Goal: Information Seeking & Learning: Compare options

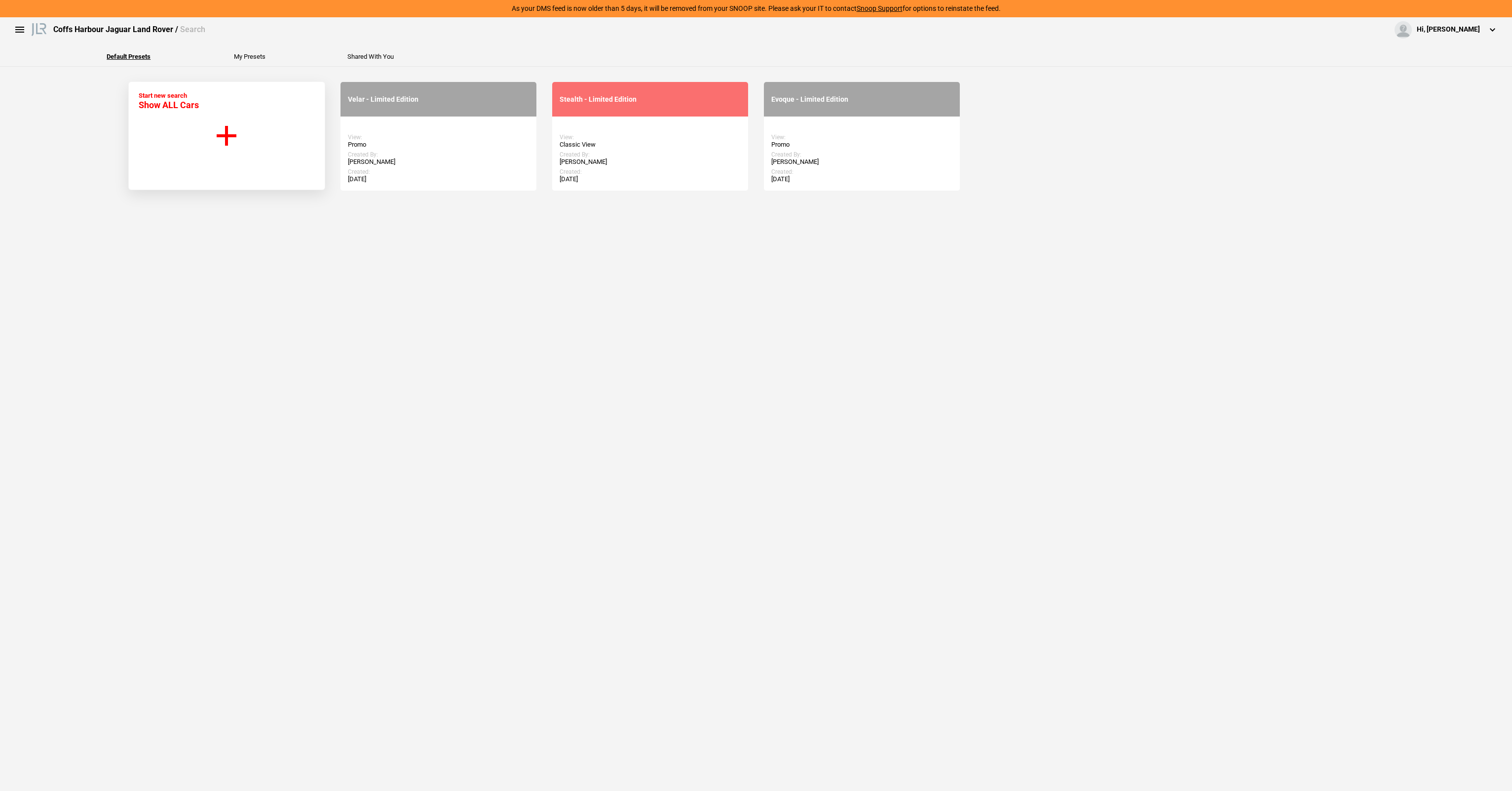
click at [192, 110] on span "Show ALL Cars" at bounding box center [168, 105] width 60 height 11
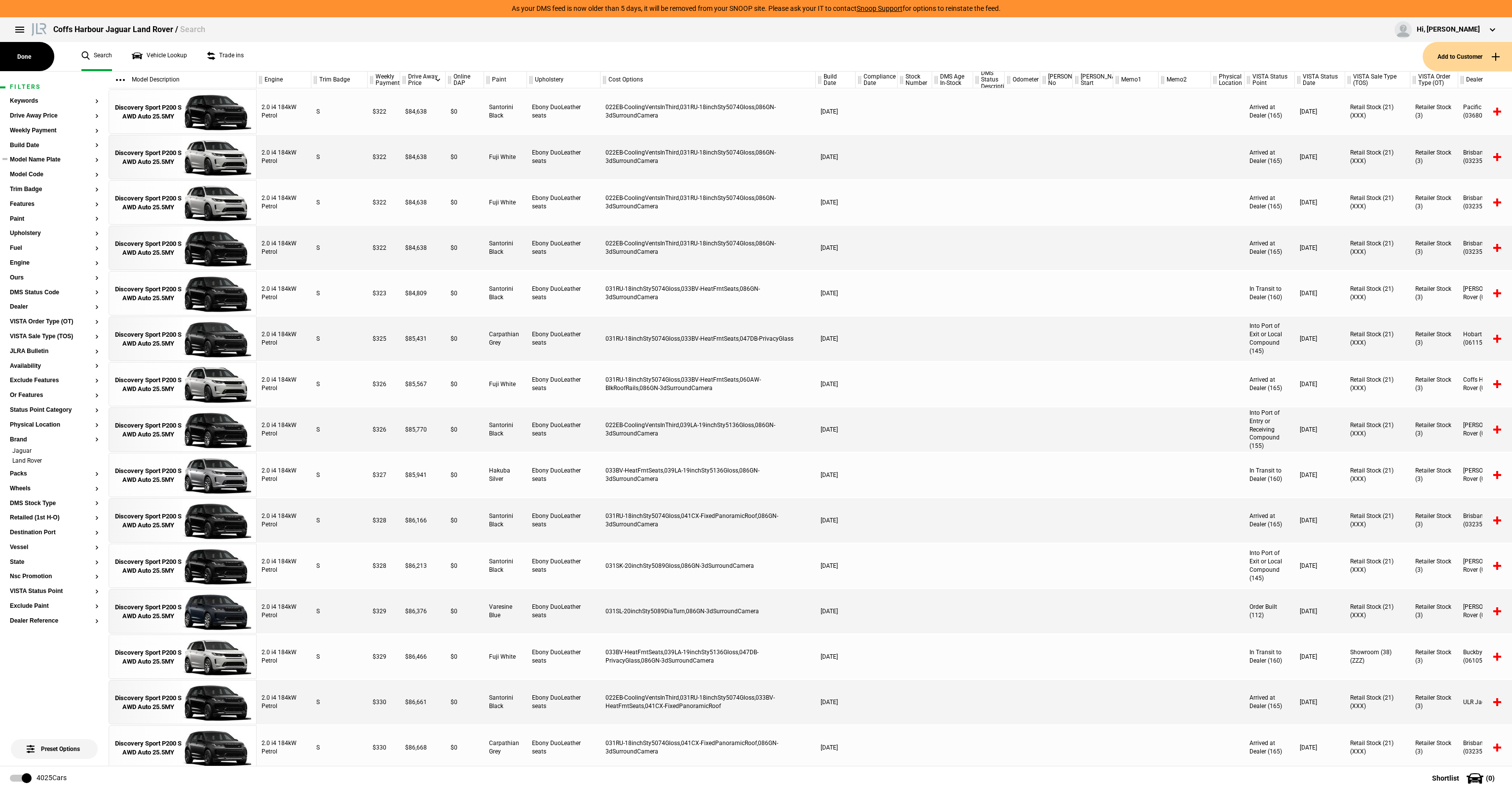
click at [46, 162] on button "Model Name Plate" at bounding box center [54, 160] width 89 height 7
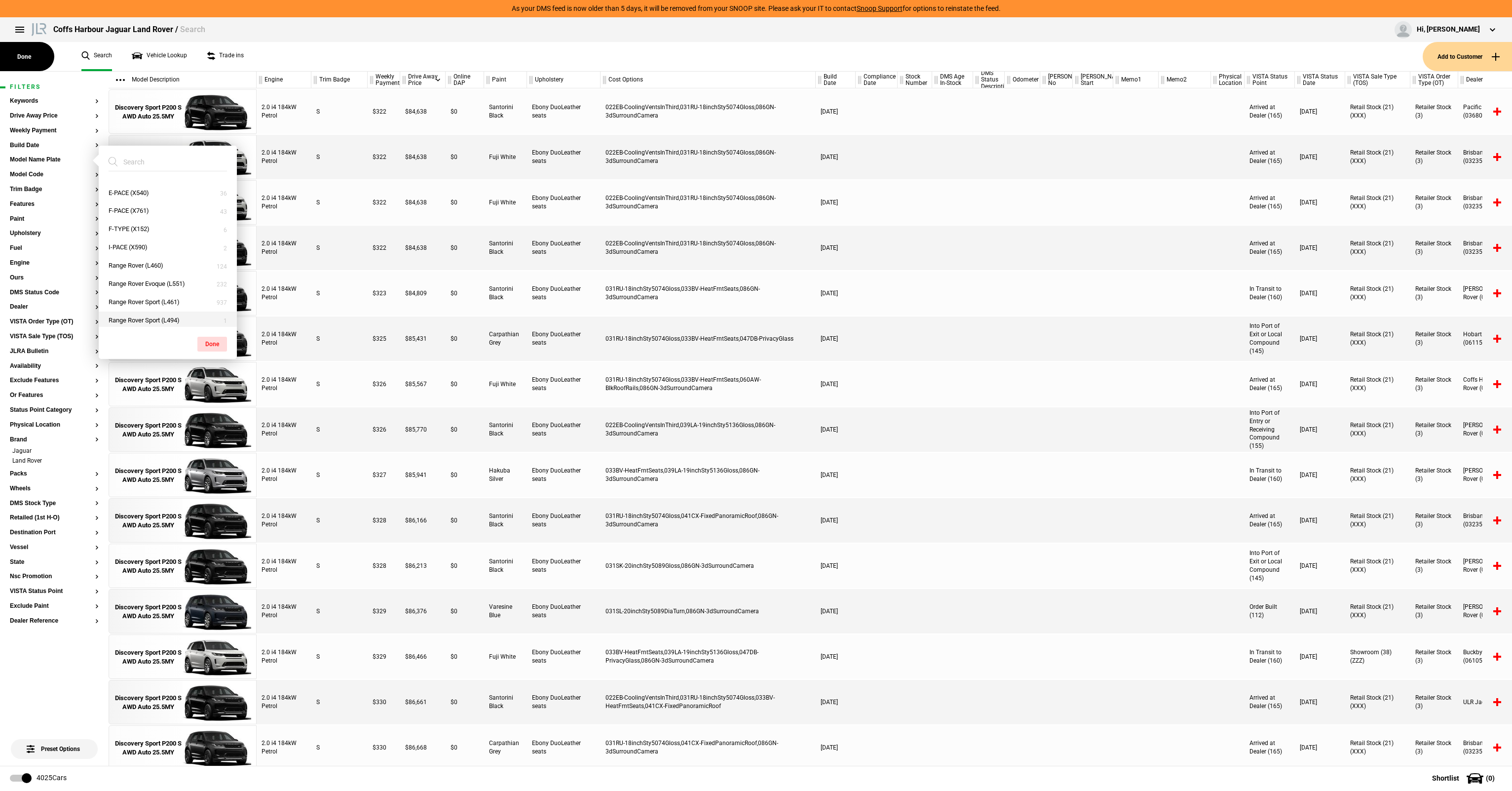
scroll to position [70, 0]
click at [171, 278] on button "Range Rover Sport (L461)" at bounding box center [167, 281] width 138 height 18
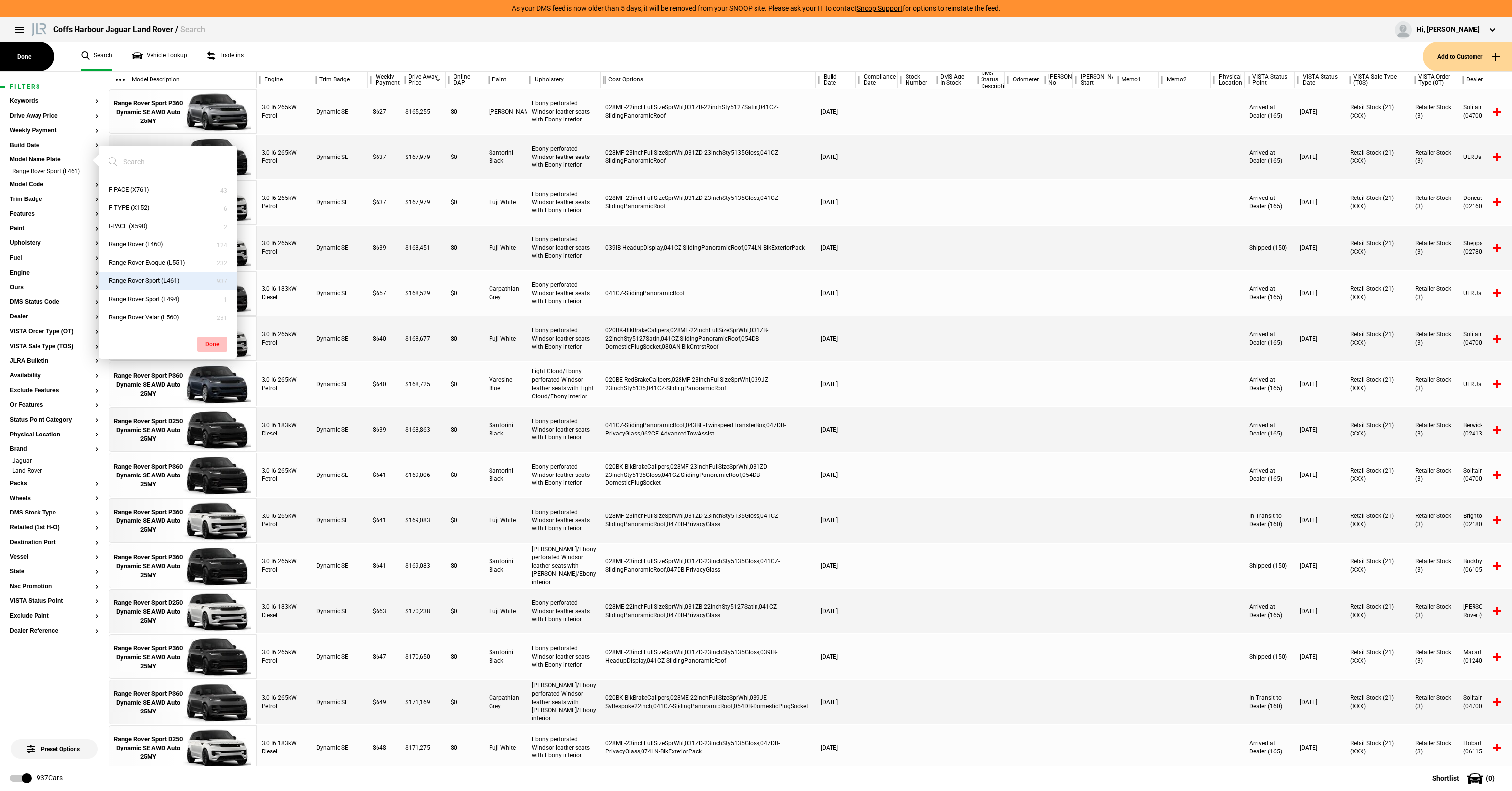
click at [213, 342] on button "Done" at bounding box center [212, 344] width 29 height 15
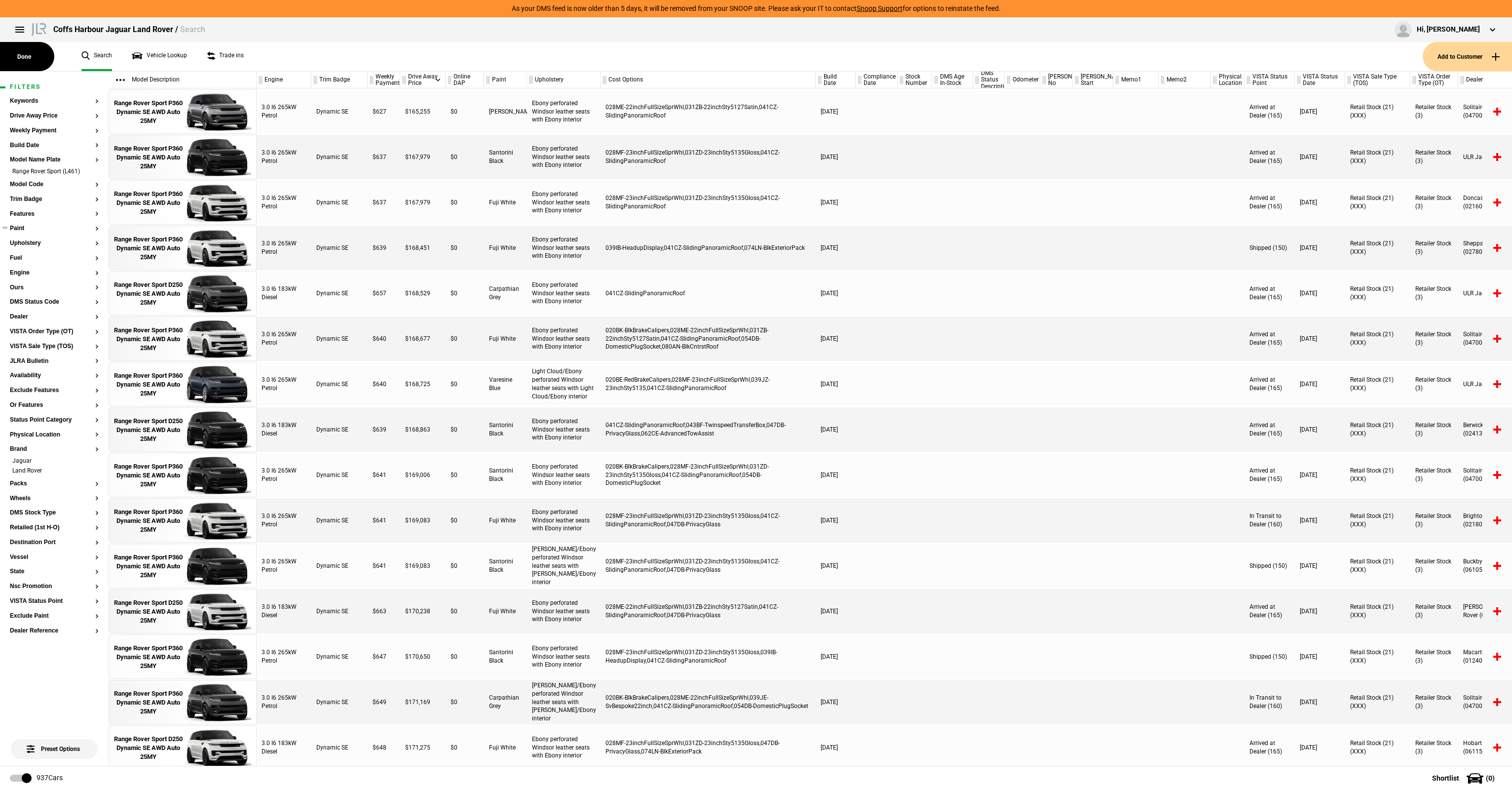
click at [19, 229] on button "Paint" at bounding box center [54, 228] width 89 height 7
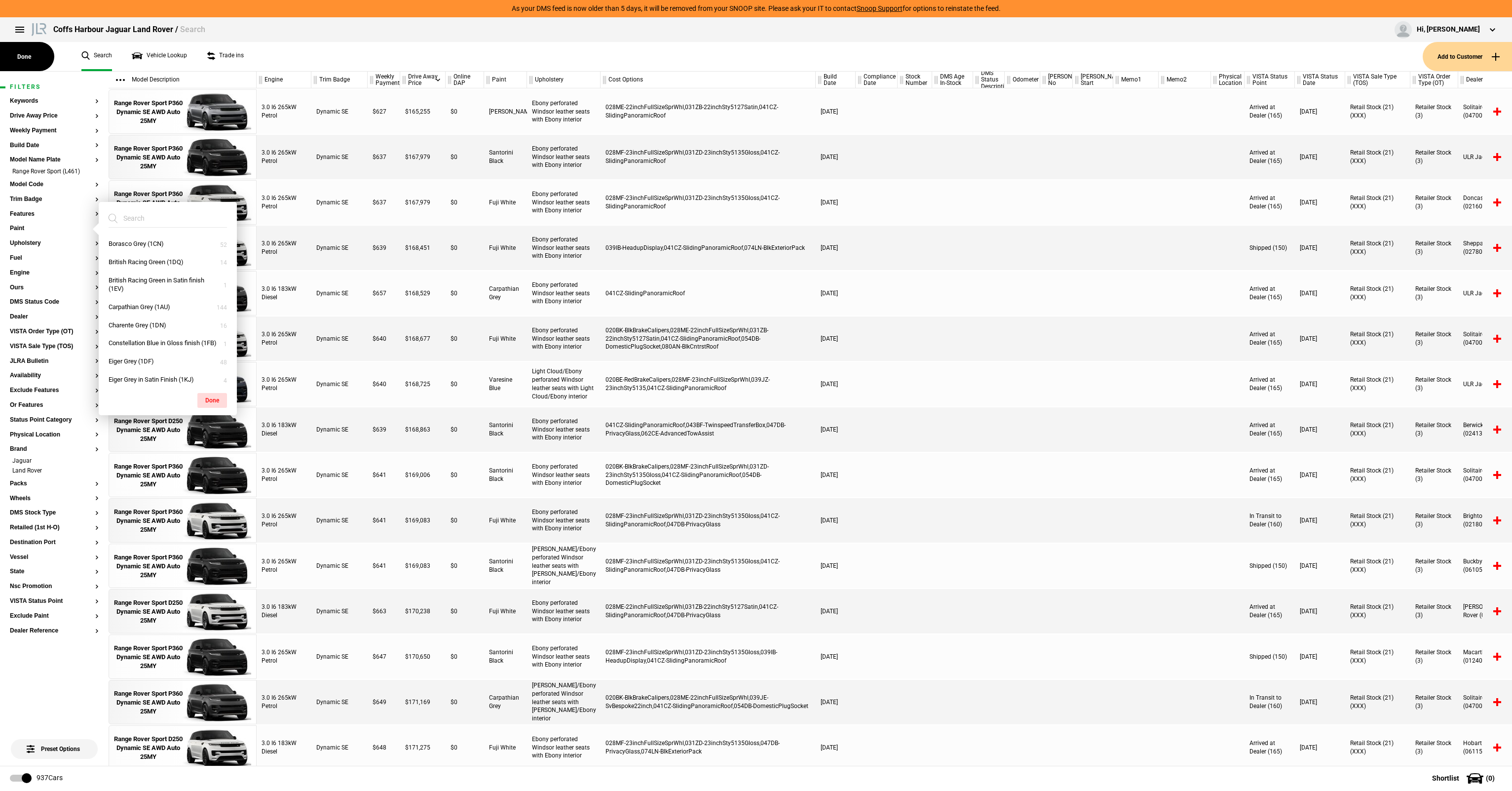
click at [161, 213] on input "search" at bounding box center [162, 218] width 107 height 18
click at [138, 219] on input "search" at bounding box center [162, 218] width 107 height 18
click at [168, 217] on input "search" at bounding box center [162, 218] width 107 height 18
type input "l"
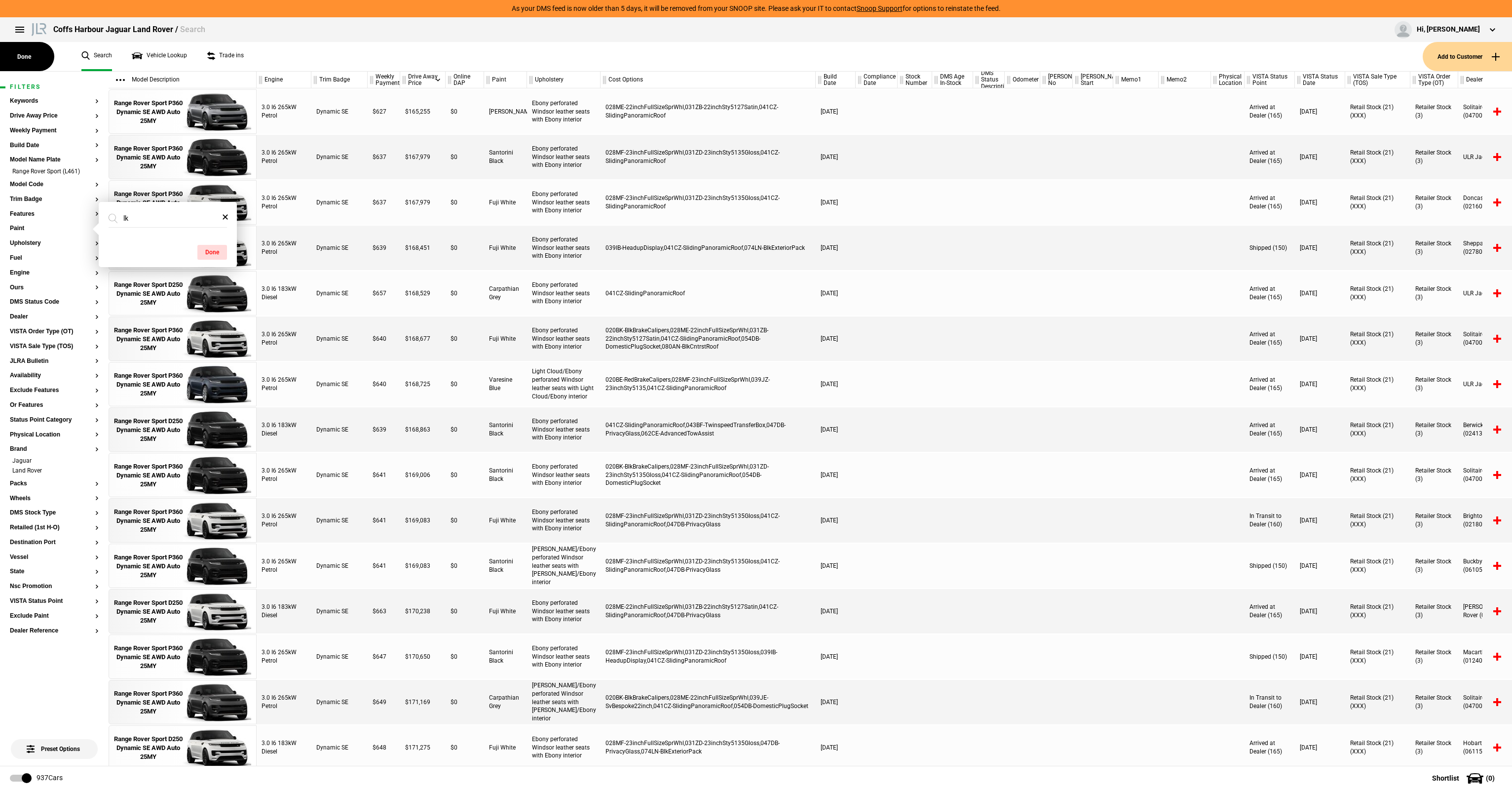
type input "l"
type input "a"
type input "l"
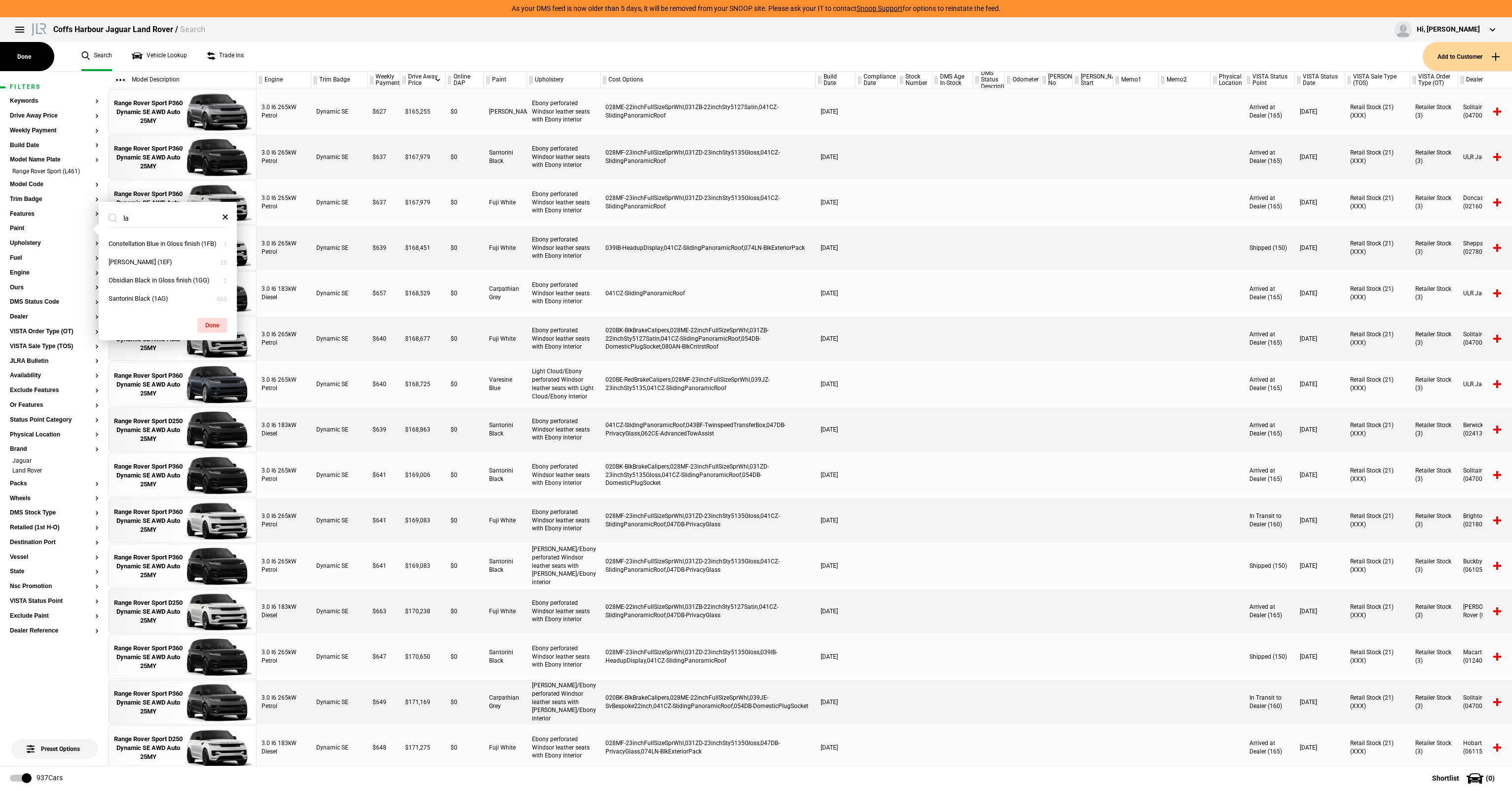
type input "l"
click at [309, 48] on ul "Search Vehicle Lookup Trade ins" at bounding box center [747, 56] width 1351 height 29
click at [39, 244] on button "Upholstery" at bounding box center [54, 244] width 89 height 7
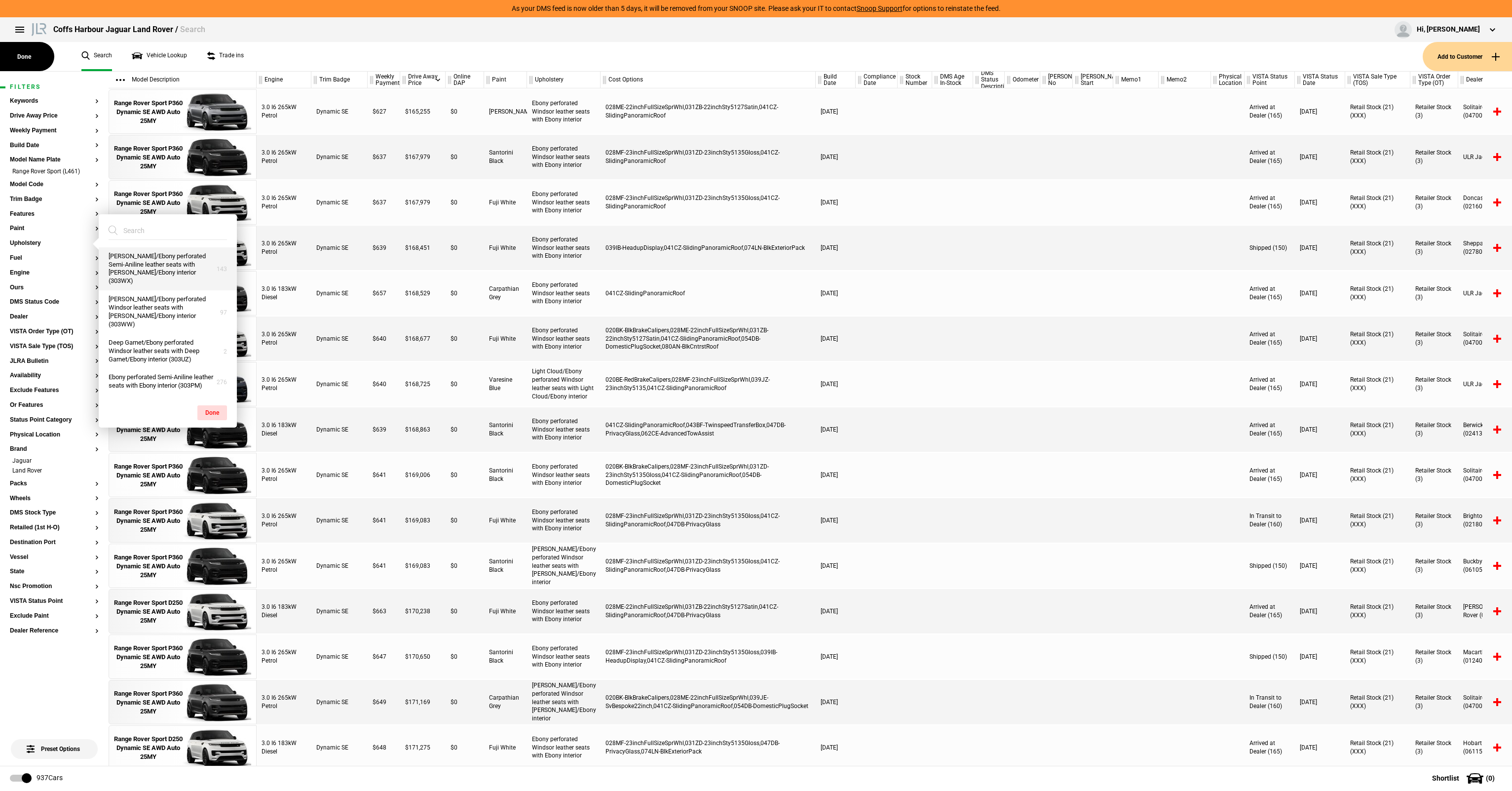
click at [161, 271] on button "Caraway/Ebony perforated Semi-Aniline leather seats with Caraway/Ebony interior…" at bounding box center [167, 269] width 138 height 43
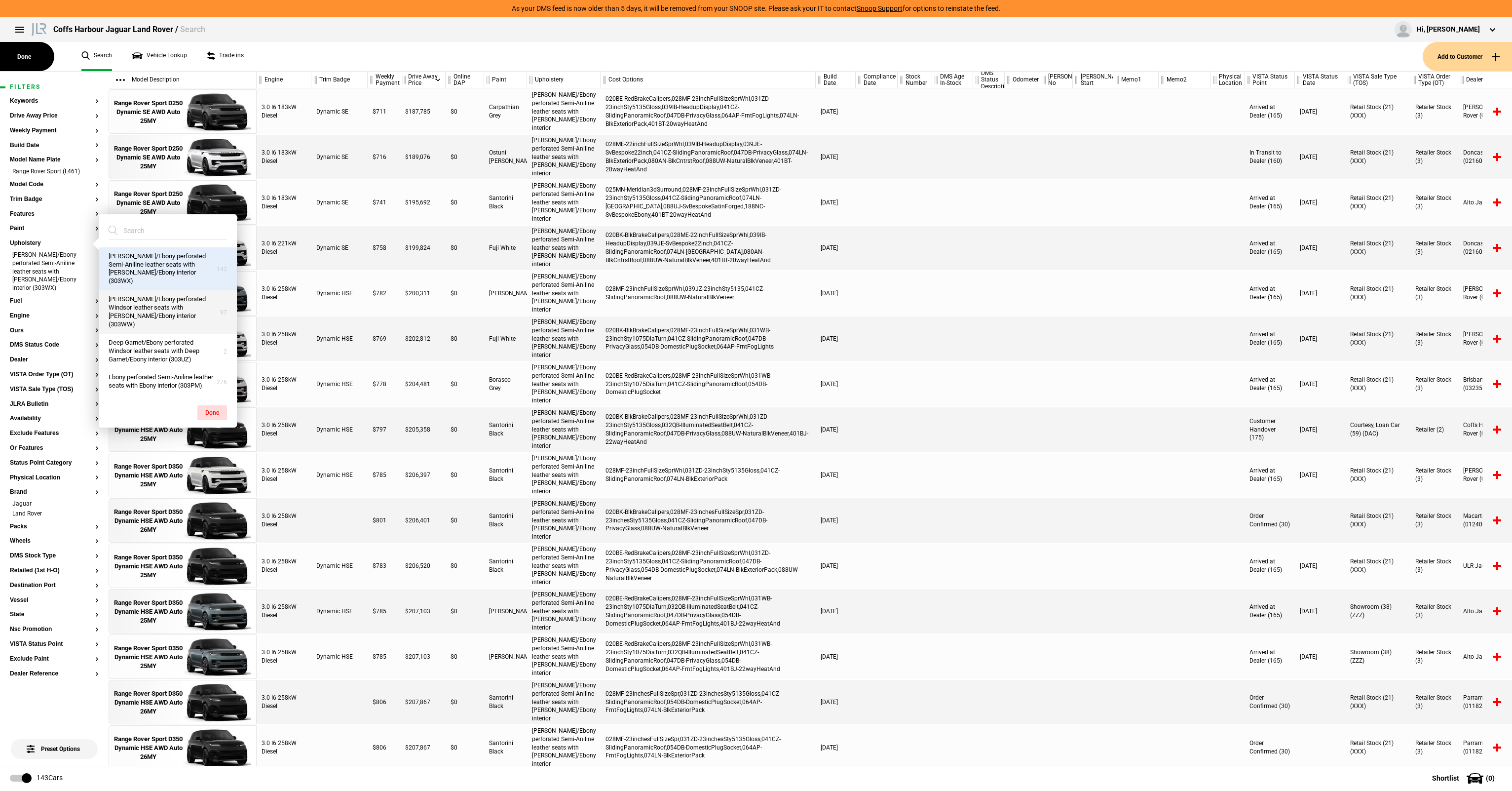
click at [163, 299] on button "Caraway/Ebony perforated Windsor leather seats with Caraway/Ebony interior (303…" at bounding box center [167, 312] width 138 height 43
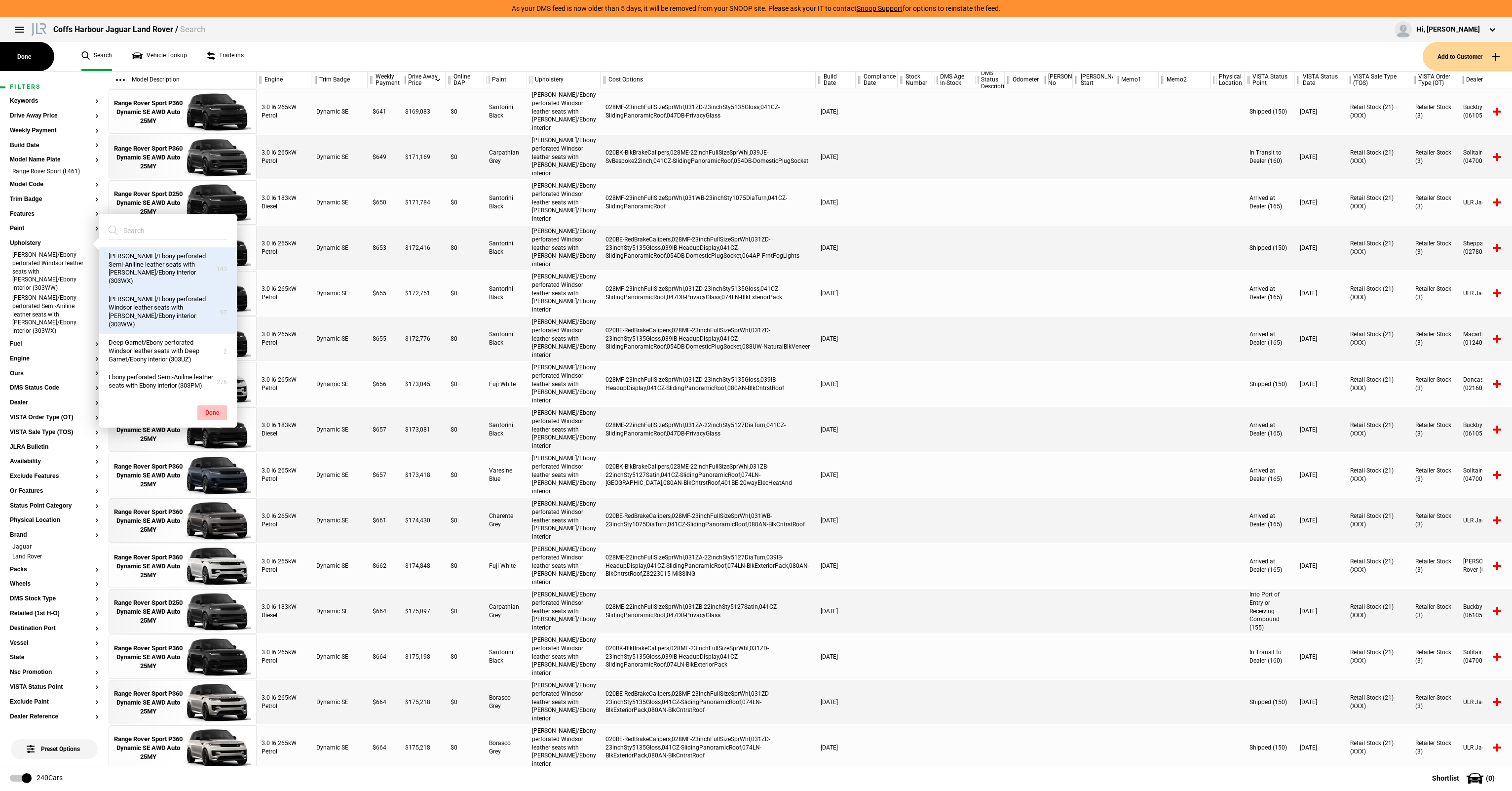
click at [209, 412] on button "Done" at bounding box center [212, 412] width 29 height 15
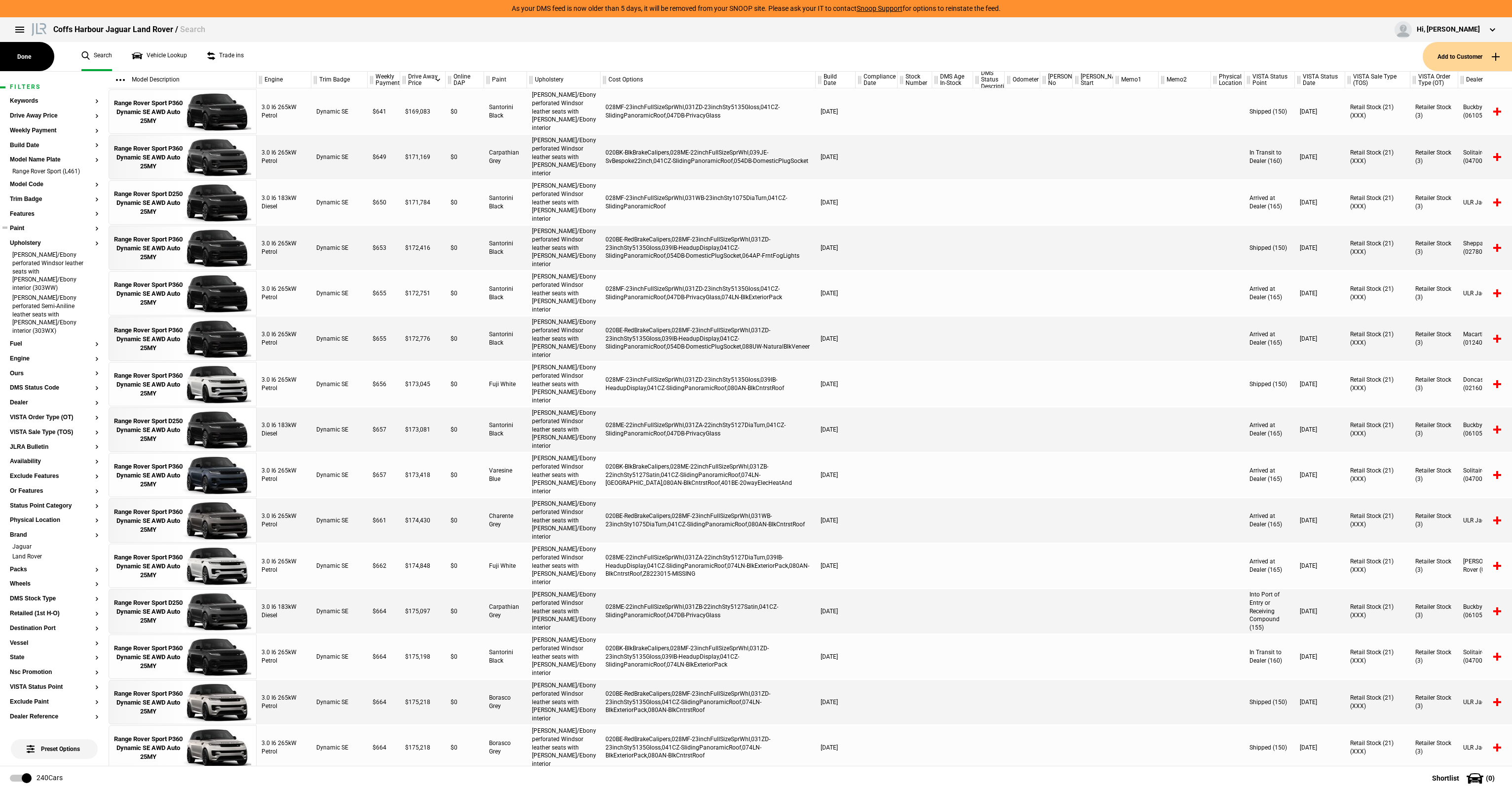
click at [23, 227] on button "Paint" at bounding box center [54, 228] width 89 height 7
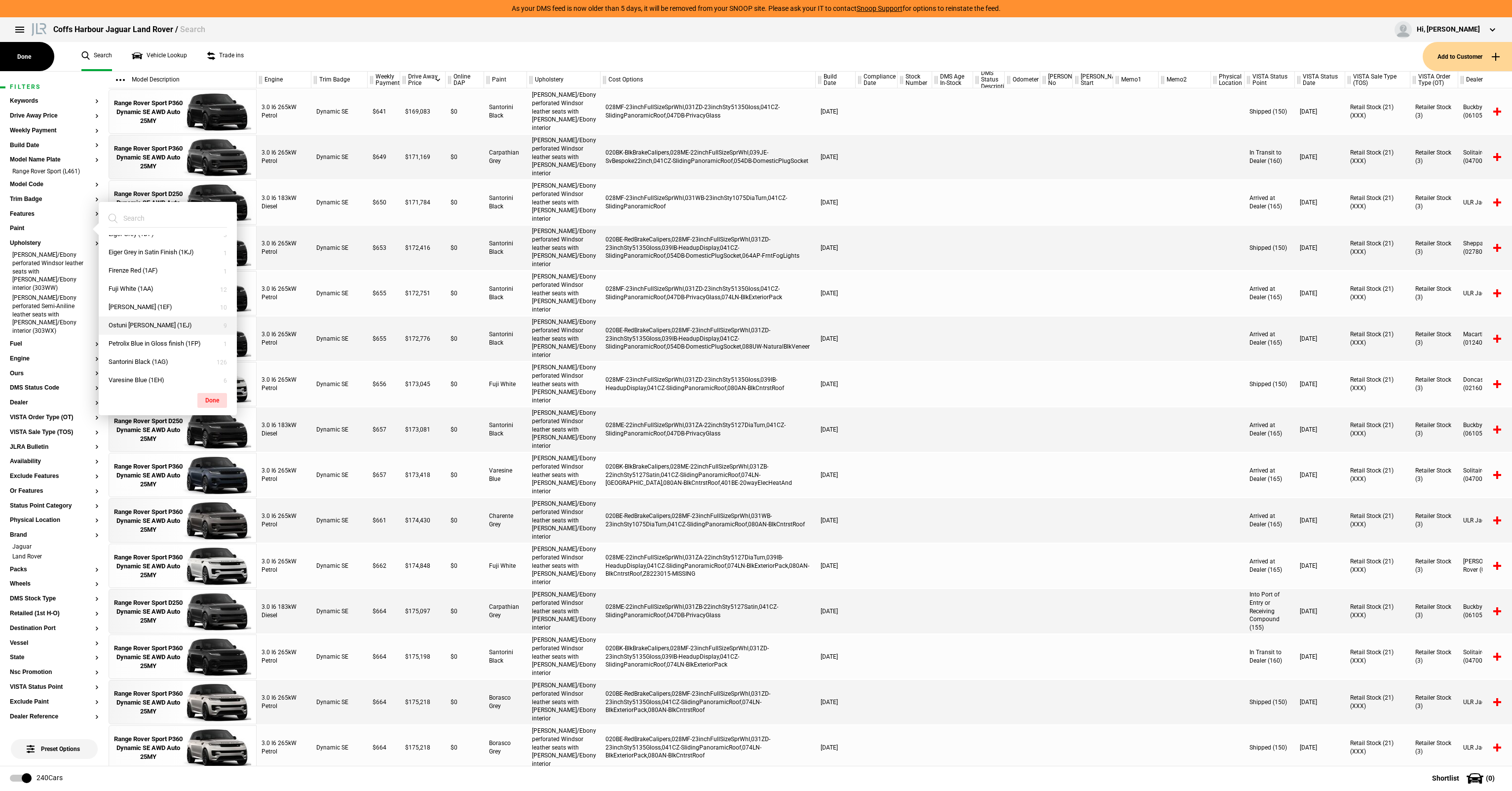
scroll to position [115, 0]
click at [153, 351] on button "Santorini Black (1AG)" at bounding box center [167, 356] width 138 height 18
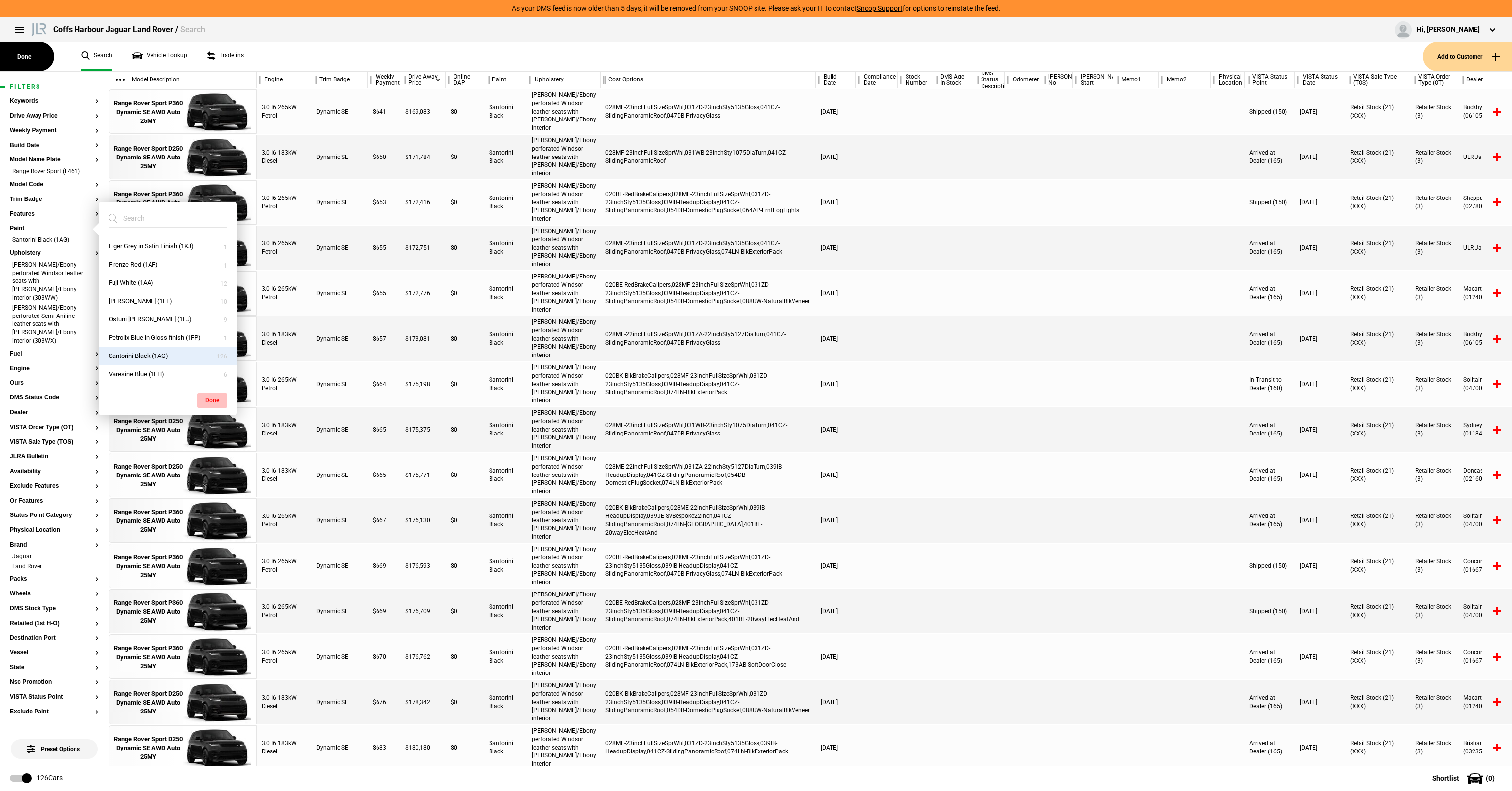
click at [206, 398] on button "Done" at bounding box center [212, 400] width 29 height 15
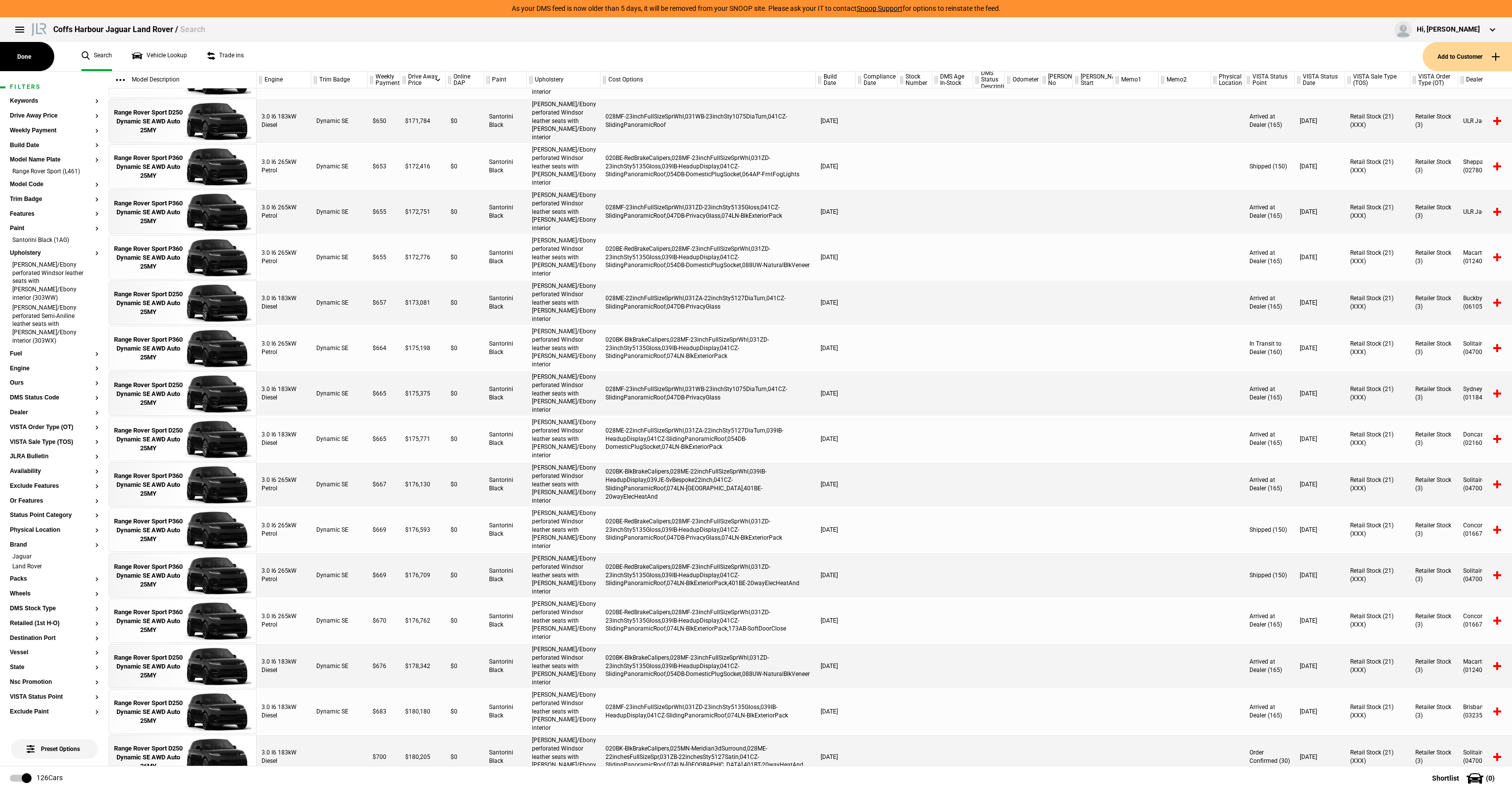
scroll to position [0, 0]
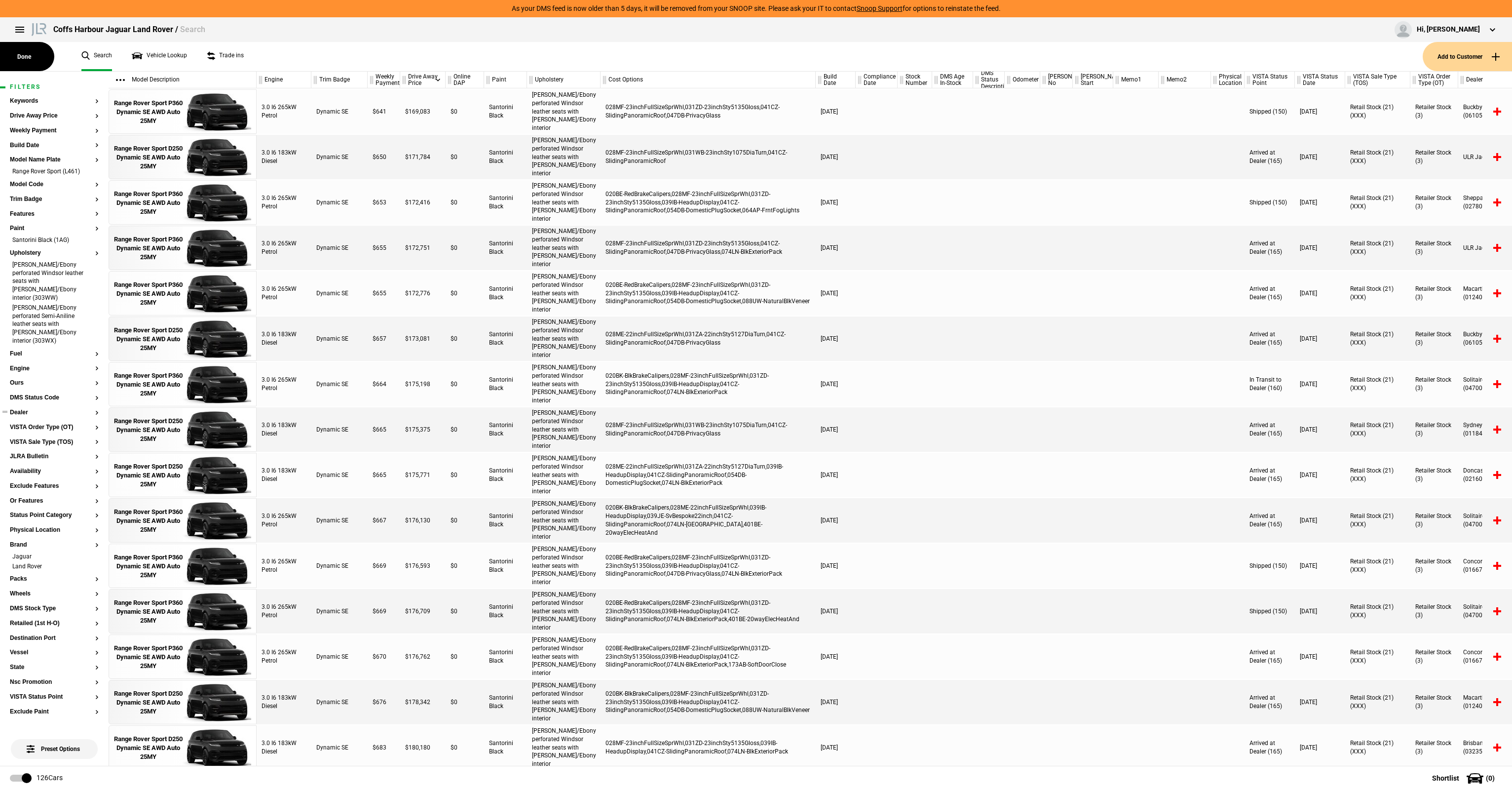
click at [25, 409] on button "Dealer" at bounding box center [54, 413] width 89 height 7
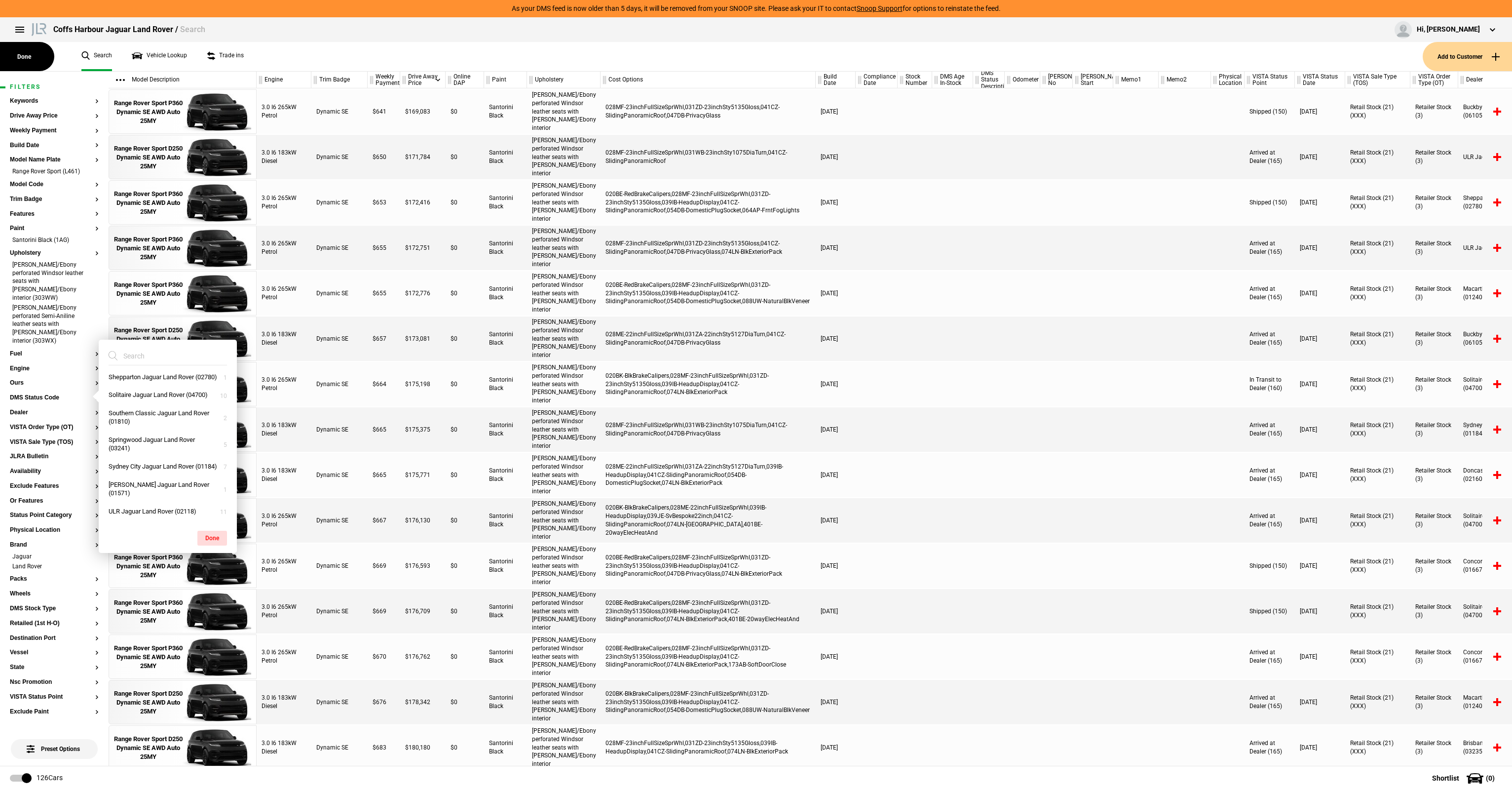
scroll to position [346, 0]
click at [153, 413] on button "Southern Classic Jaguar Land Rover (01810)" at bounding box center [167, 399] width 138 height 26
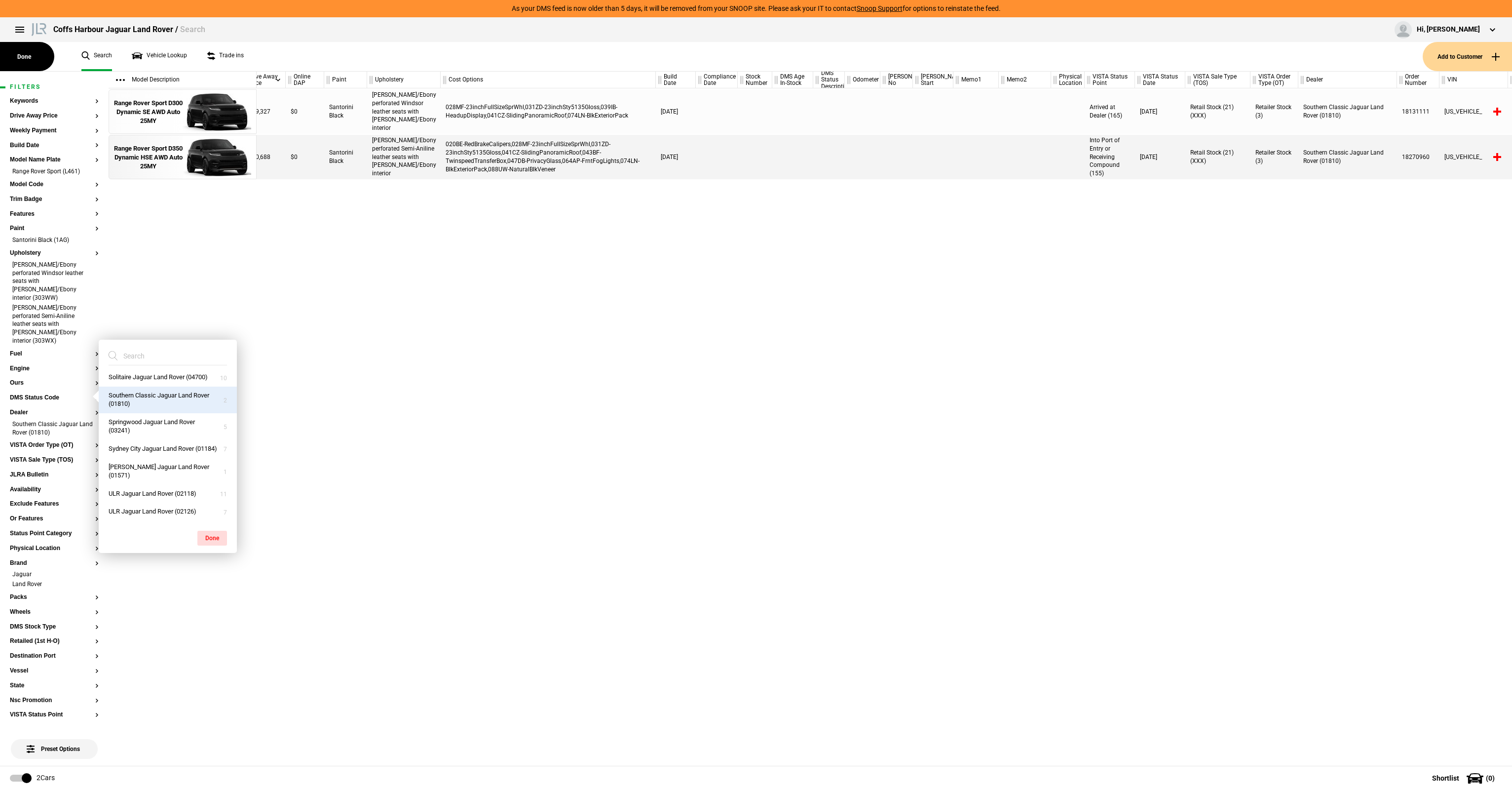
scroll to position [0, 112]
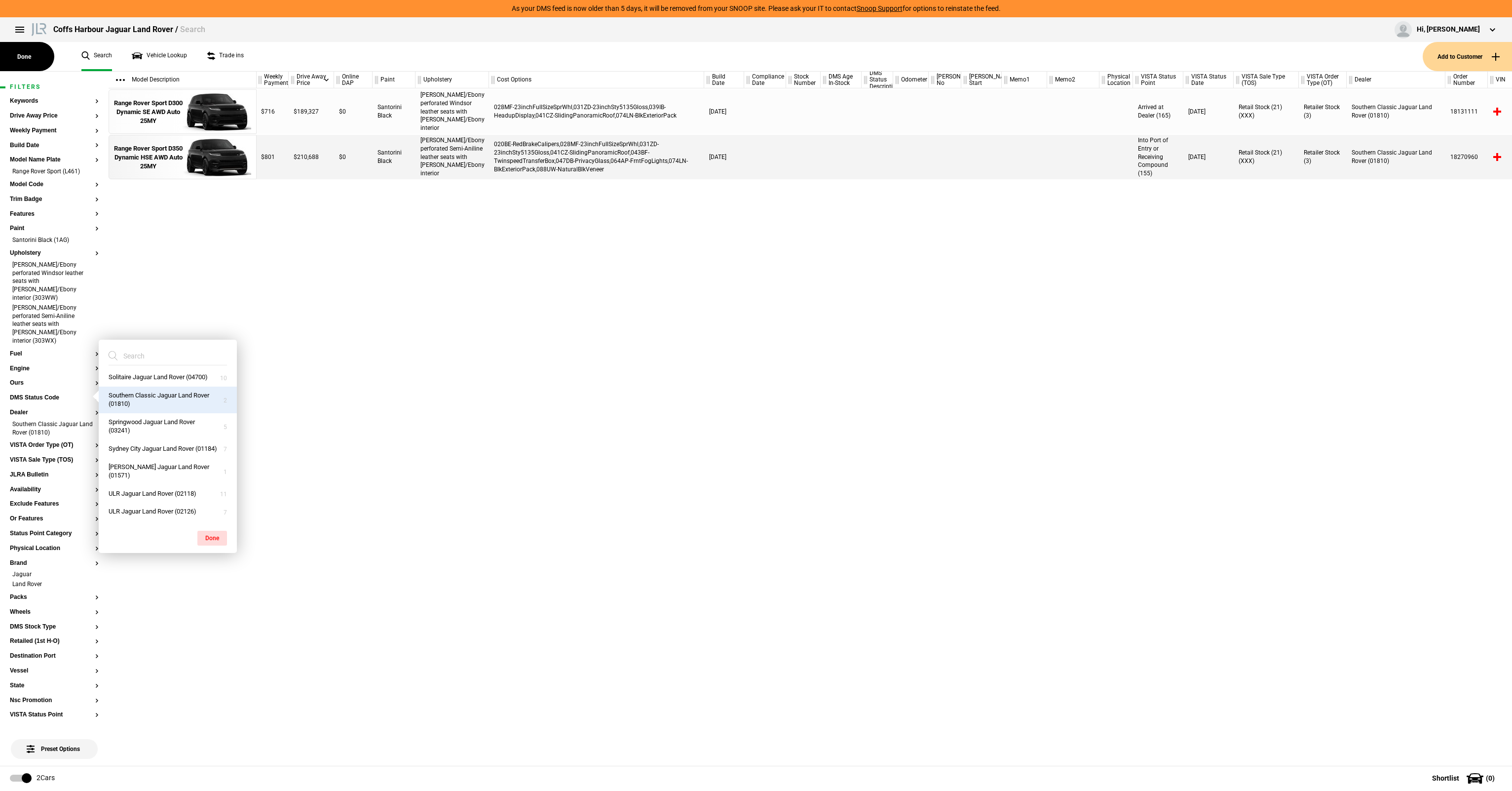
click at [160, 413] on button "Southern Classic Jaguar Land Rover (01810)" at bounding box center [167, 399] width 138 height 26
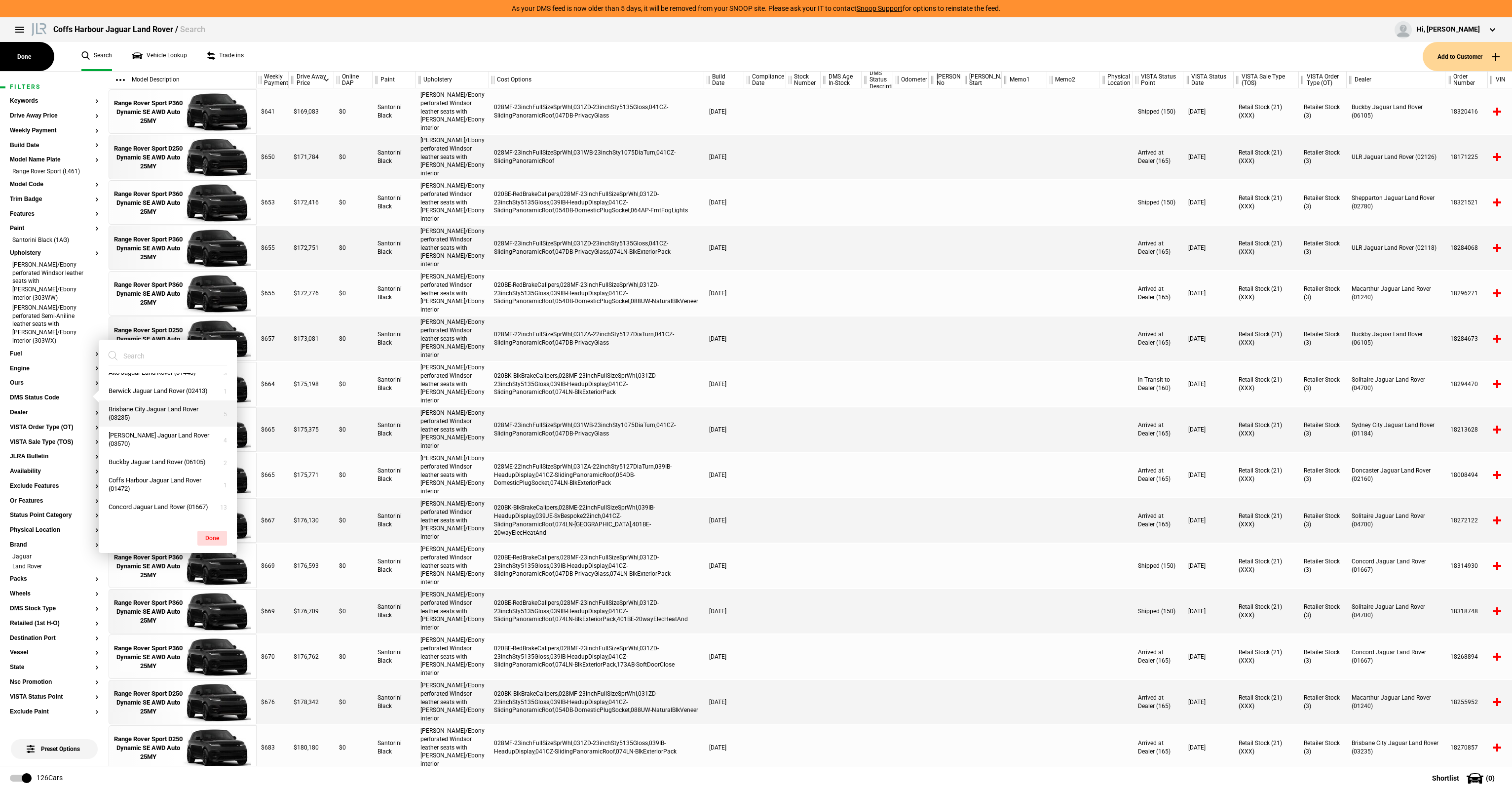
scroll to position [0, 0]
click at [157, 456] on button "Bruce Lynton Jaguar Land Rover (03570)" at bounding box center [167, 449] width 138 height 26
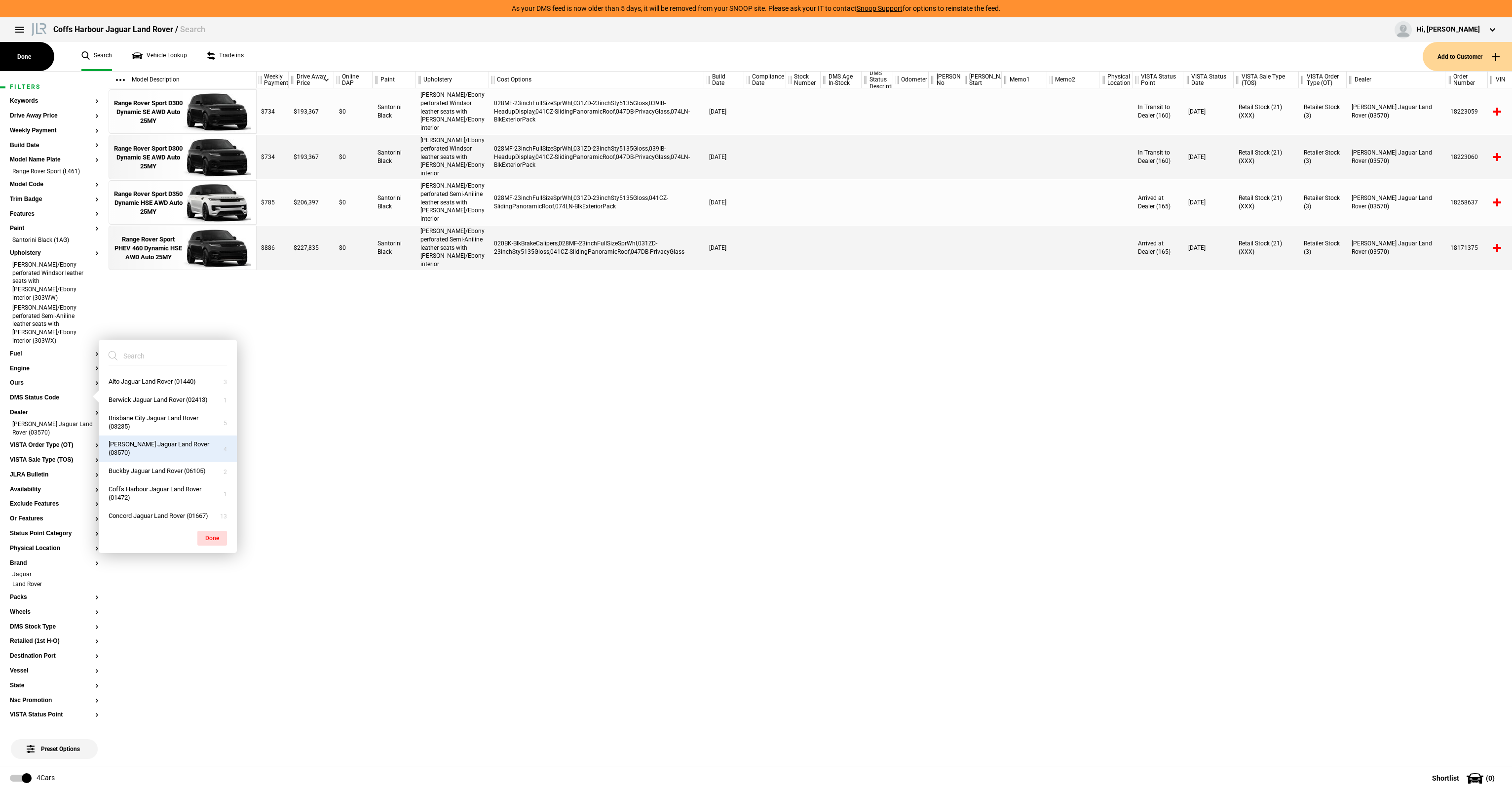
click at [288, 363] on div "3.0 I6 221kW Diesel Dynamic SE $734 $193,367 $0 Santorini Black Caraway/Ebony p…" at bounding box center [884, 426] width 1256 height 677
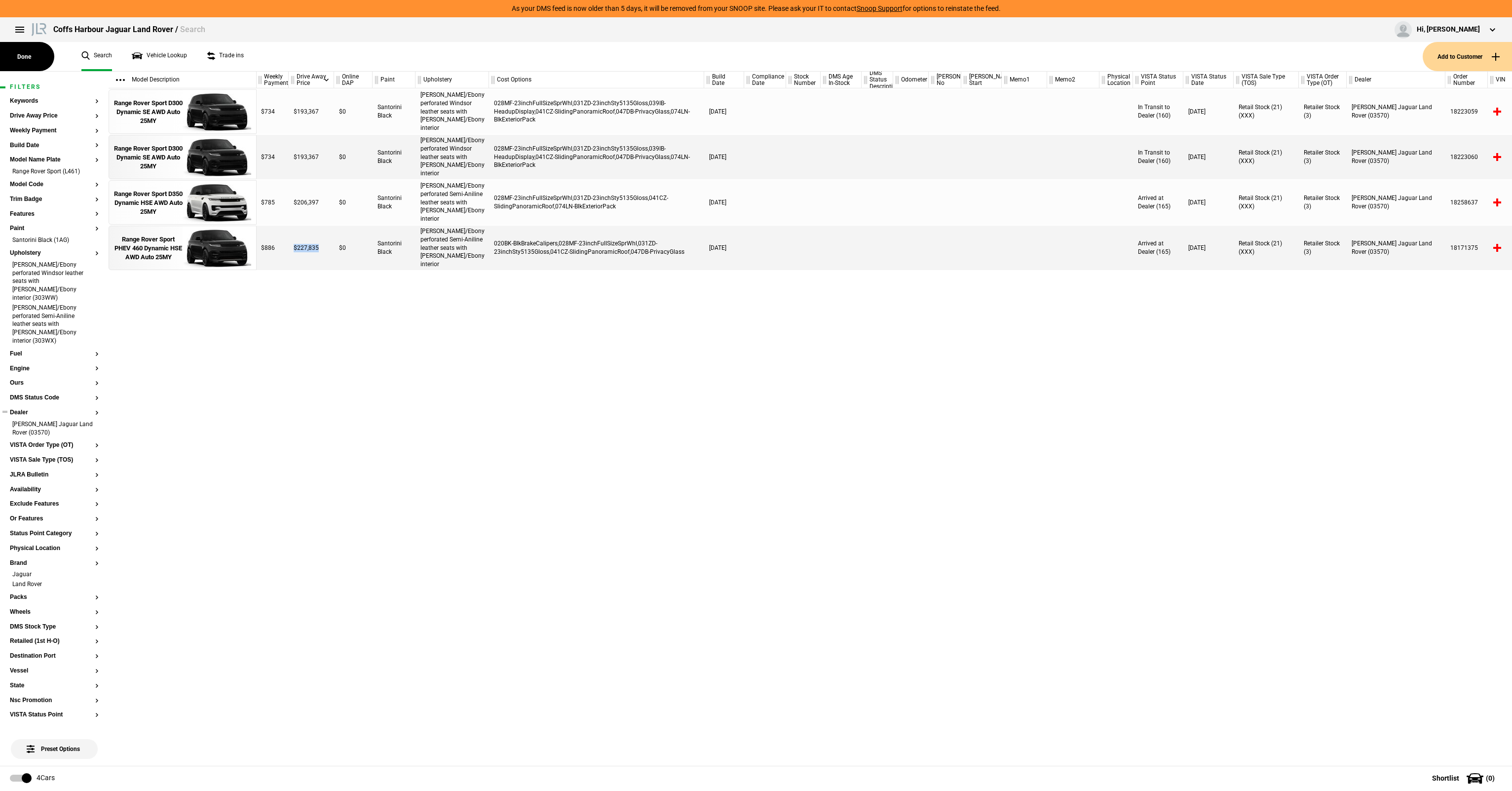
drag, startPoint x: 87, startPoint y: 410, endPoint x: 59, endPoint y: 402, distance: 29.1
click at [87, 420] on li "Bruce Lynton Jaguar Land Rover (03570)" at bounding box center [54, 429] width 89 height 18
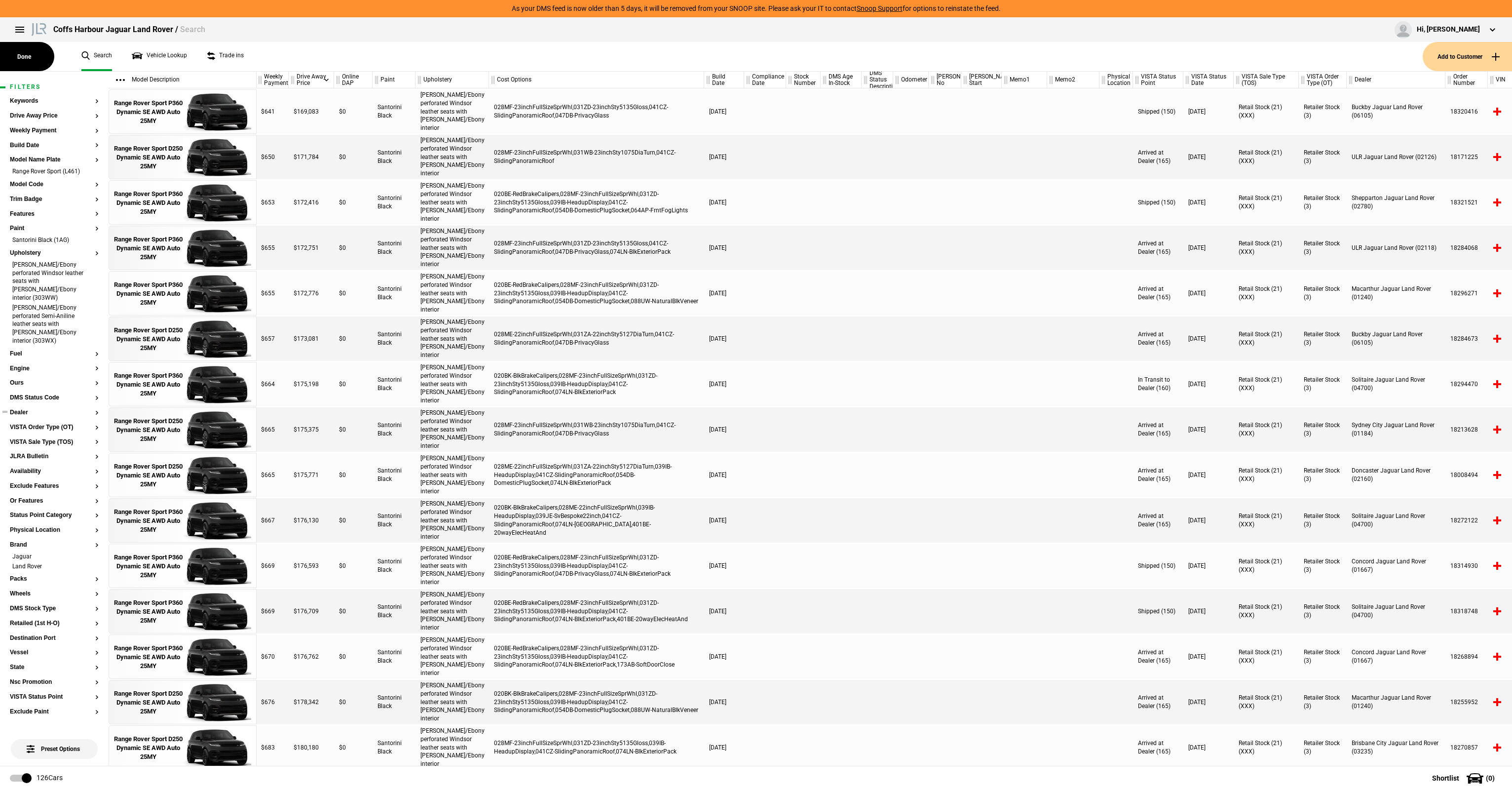
click at [26, 409] on button "Dealer" at bounding box center [54, 413] width 89 height 7
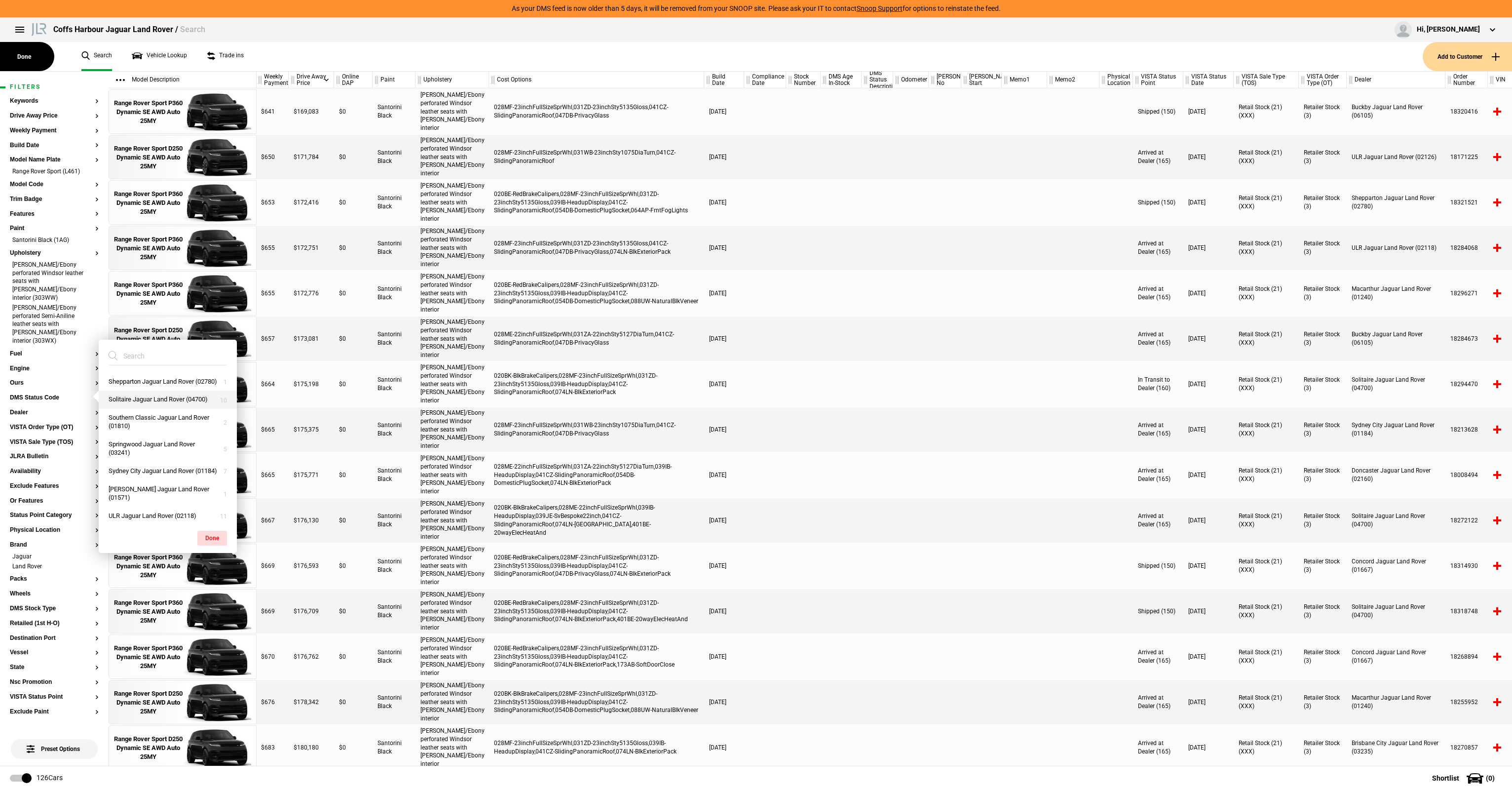
scroll to position [346, 0]
click at [148, 440] on button "Springwood Jaguar Land Rover (03241)" at bounding box center [167, 426] width 138 height 26
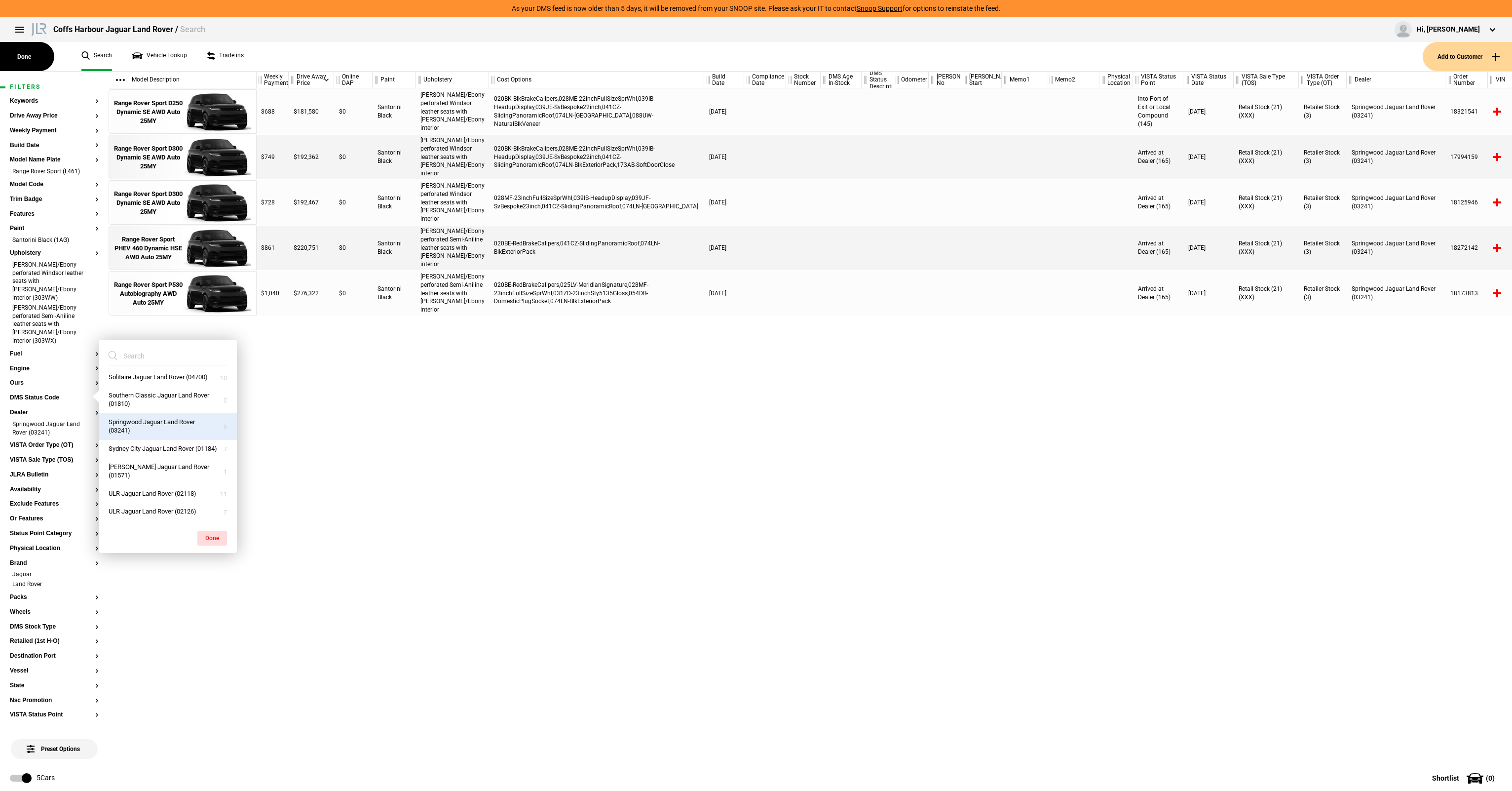
click at [204, 540] on button "Done" at bounding box center [212, 538] width 29 height 15
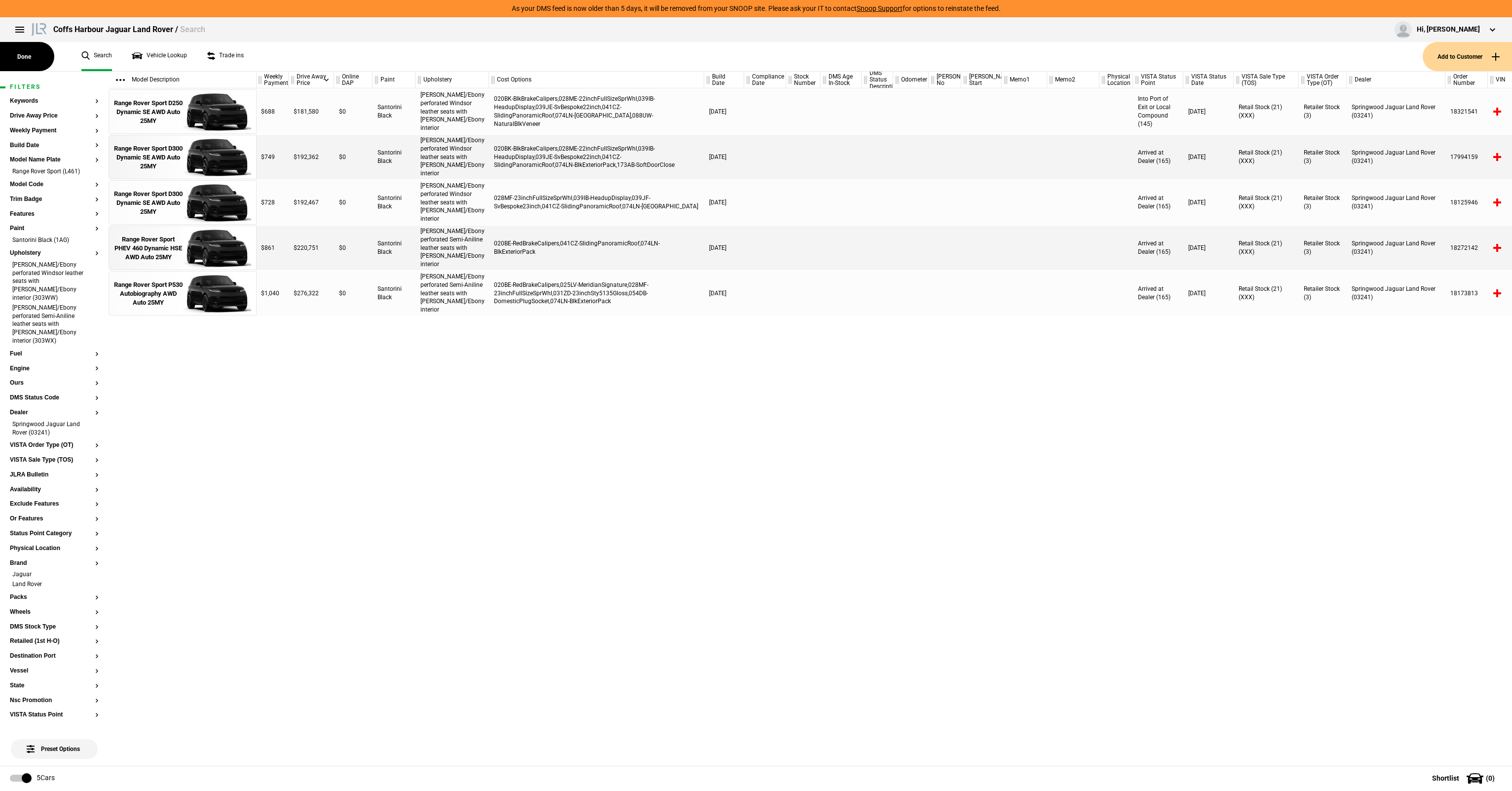
click at [380, 522] on div "3.0 I6 183kW Diesel Dynamic SE $688 $181,580 $0 Santorini Black Caraway/Ebony p…" at bounding box center [884, 426] width 1256 height 677
drag, startPoint x: 508, startPoint y: 197, endPoint x: 595, endPoint y: 194, distance: 87.1
click at [595, 194] on div "028MF-23inchFullSizeSprWhl,039IB-HeadupDisplay,039JF-SvBespoke23inch,041CZ-Slid…" at bounding box center [596, 203] width 215 height 45
drag, startPoint x: 595, startPoint y: 194, endPoint x: 632, endPoint y: 199, distance: 37.3
click at [595, 194] on div "028MF-23inchFullSizeSprWhl,039IB-HeadupDisplay,039JF-SvBespoke23inch,041CZ-Slid…" at bounding box center [596, 203] width 215 height 45
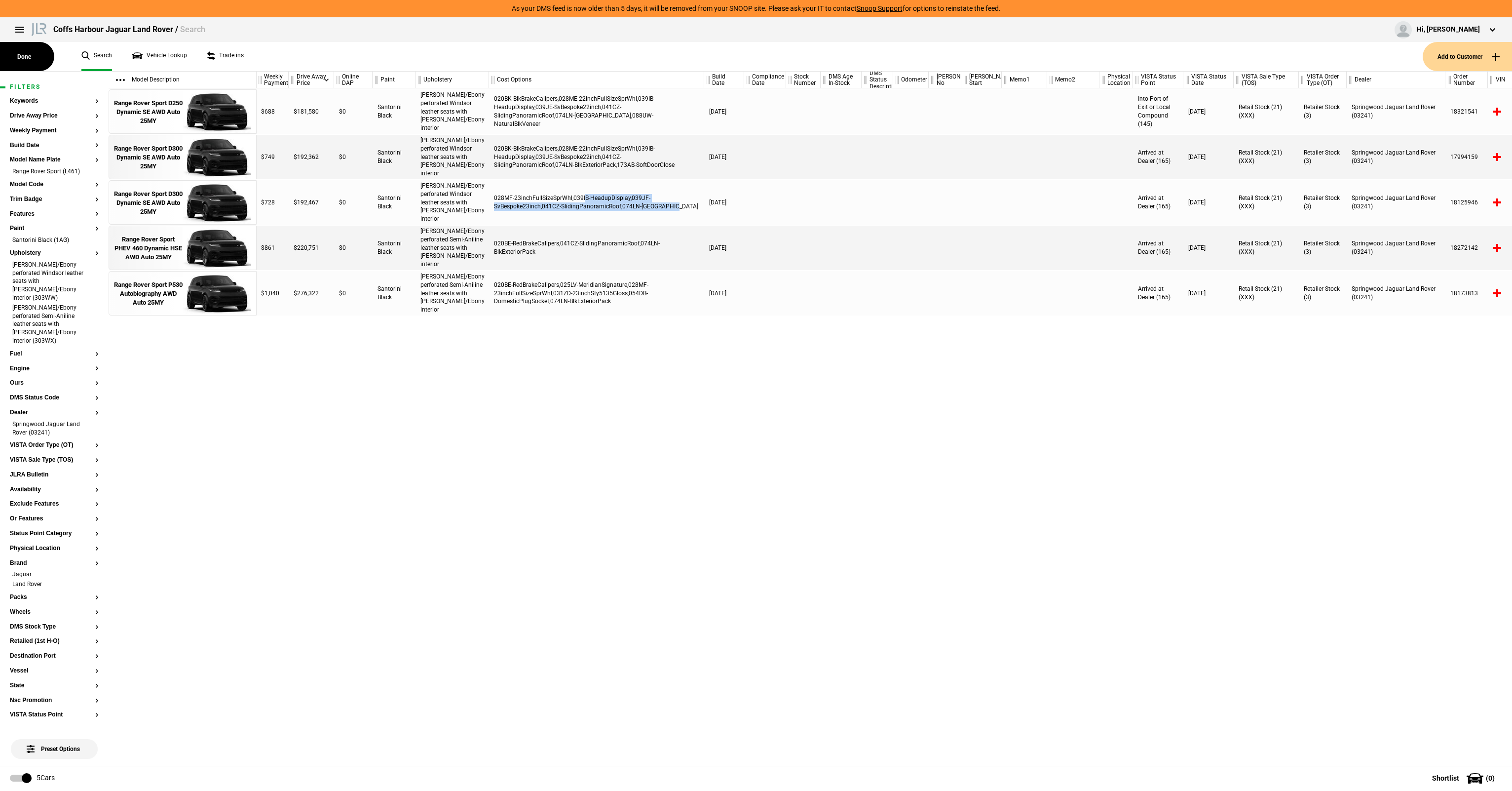
drag, startPoint x: 667, startPoint y: 204, endPoint x: 580, endPoint y: 200, distance: 87.1
click at [580, 200] on div "028MF-23inchFullSizeSprWhl,039IB-HeadupDisplay,039JF-SvBespoke23inch,041CZ-Slid…" at bounding box center [596, 203] width 215 height 45
drag, startPoint x: 580, startPoint y: 200, endPoint x: 539, endPoint y: 199, distance: 41.0
click at [579, 200] on div "028MF-23inchFullSizeSprWhl,039IB-HeadupDisplay,039JF-SvBespoke23inch,041CZ-Slid…" at bounding box center [596, 203] width 215 height 45
drag, startPoint x: 549, startPoint y: 202, endPoint x: 669, endPoint y: 215, distance: 120.7
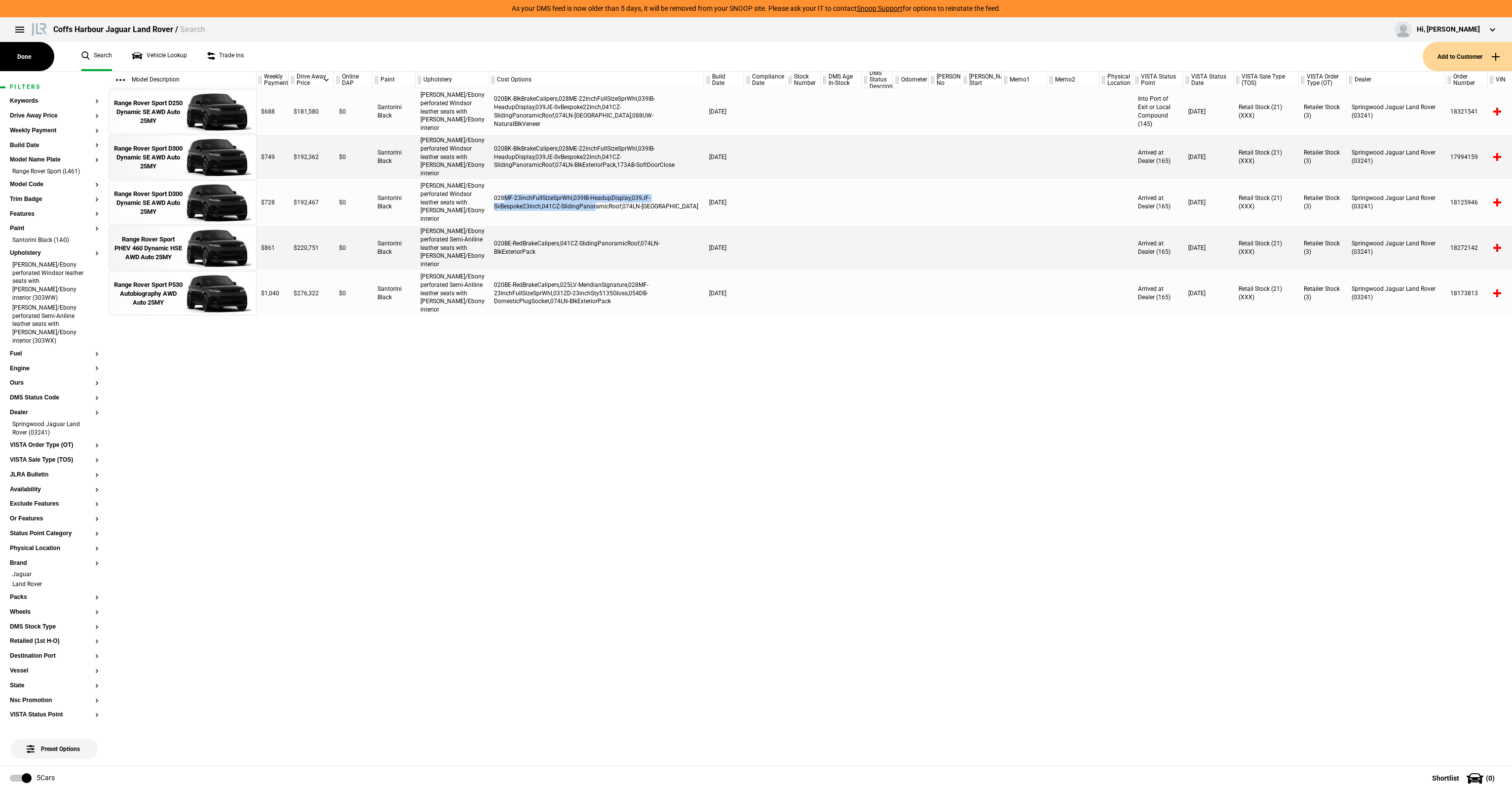
click at [669, 215] on div "028MF-23inchFullSizeSprWhl,039IB-HeadupDisplay,039JF-SvBespoke23inch,041CZ-Slid…" at bounding box center [596, 203] width 215 height 45
click at [667, 215] on div "028MF-23inchFullSizeSprWhl,039IB-HeadupDisplay,039JF-SvBespoke23inch,041CZ-Slid…" at bounding box center [596, 203] width 215 height 45
click at [756, 200] on div at bounding box center [765, 203] width 42 height 45
drag, startPoint x: 726, startPoint y: 159, endPoint x: 748, endPoint y: 157, distance: 22.1
click at [748, 157] on div "3.0 I6 221kW Diesel Dynamic SE $749 $192,362 $0 Santorini Black Caraway/Ebony p…" at bounding box center [772, 157] width 1256 height 45
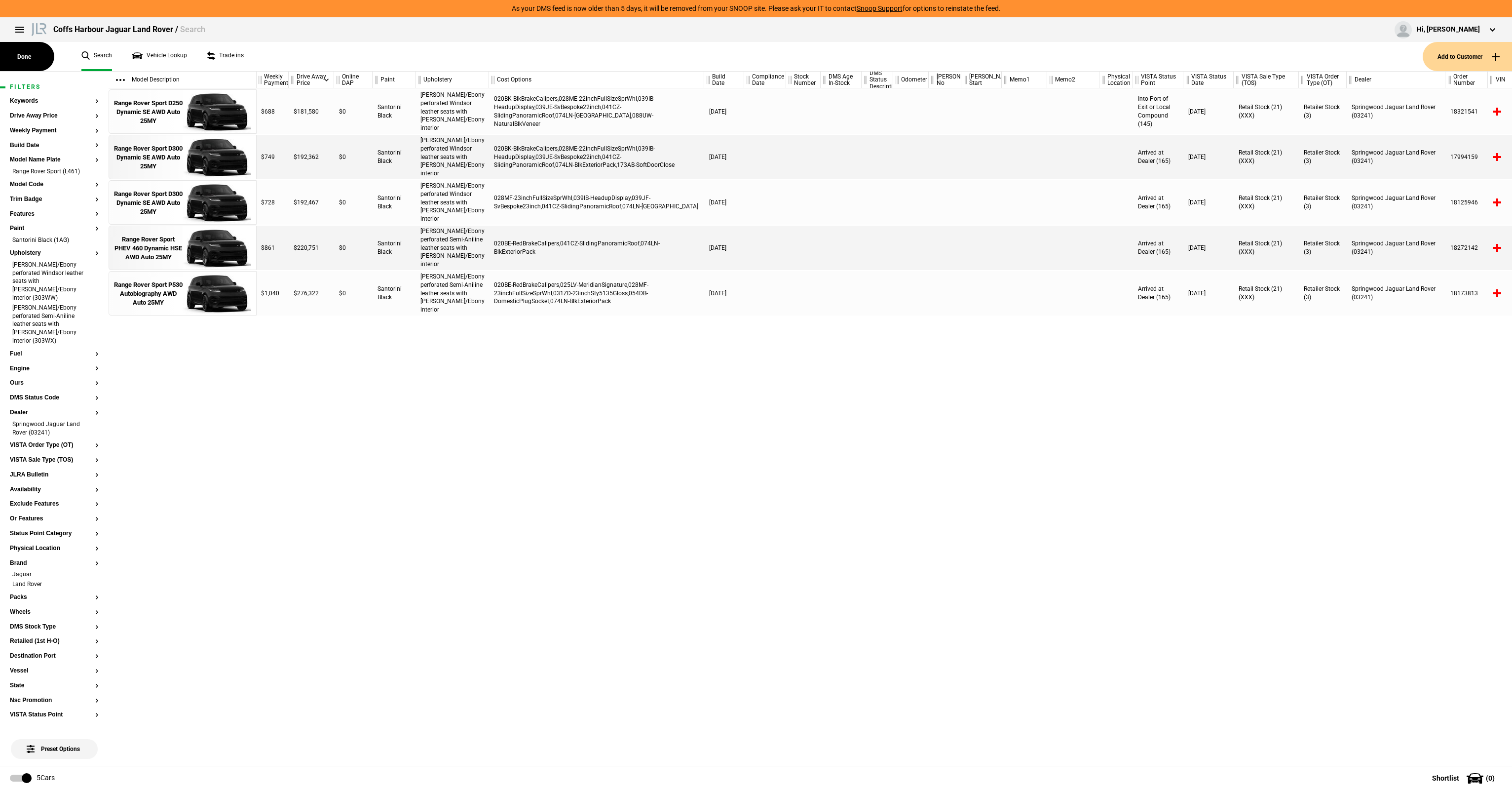
click at [748, 157] on div at bounding box center [765, 157] width 42 height 45
drag, startPoint x: 748, startPoint y: 157, endPoint x: 720, endPoint y: 159, distance: 28.1
click at [720, 159] on div "3.0 I6 221kW Diesel Dynamic SE $749 $192,362 $0 Santorini Black Caraway/Ebony p…" at bounding box center [772, 157] width 1256 height 45
click at [720, 159] on div "23/10/2024" at bounding box center [724, 157] width 40 height 45
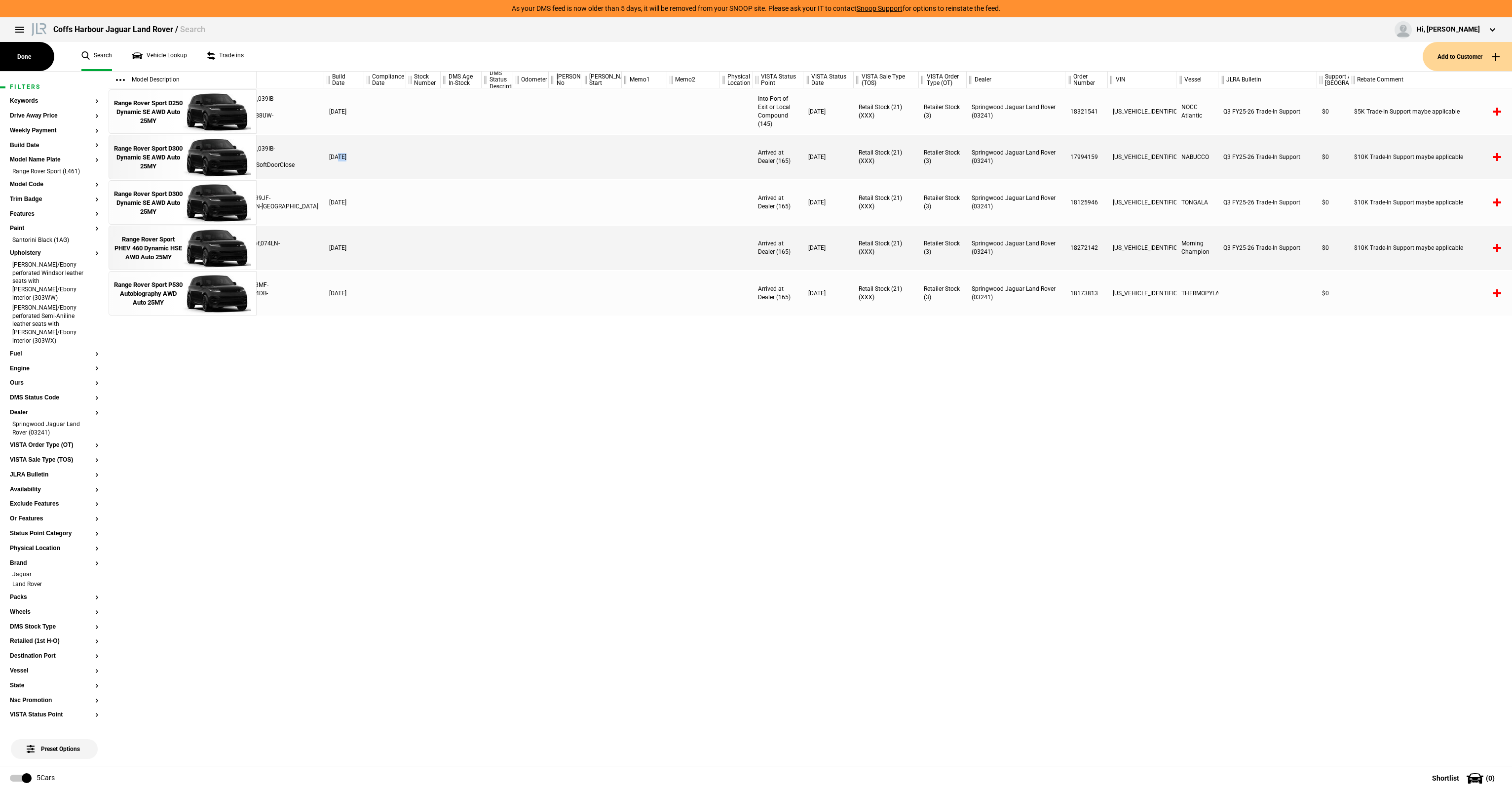
scroll to position [0, 87]
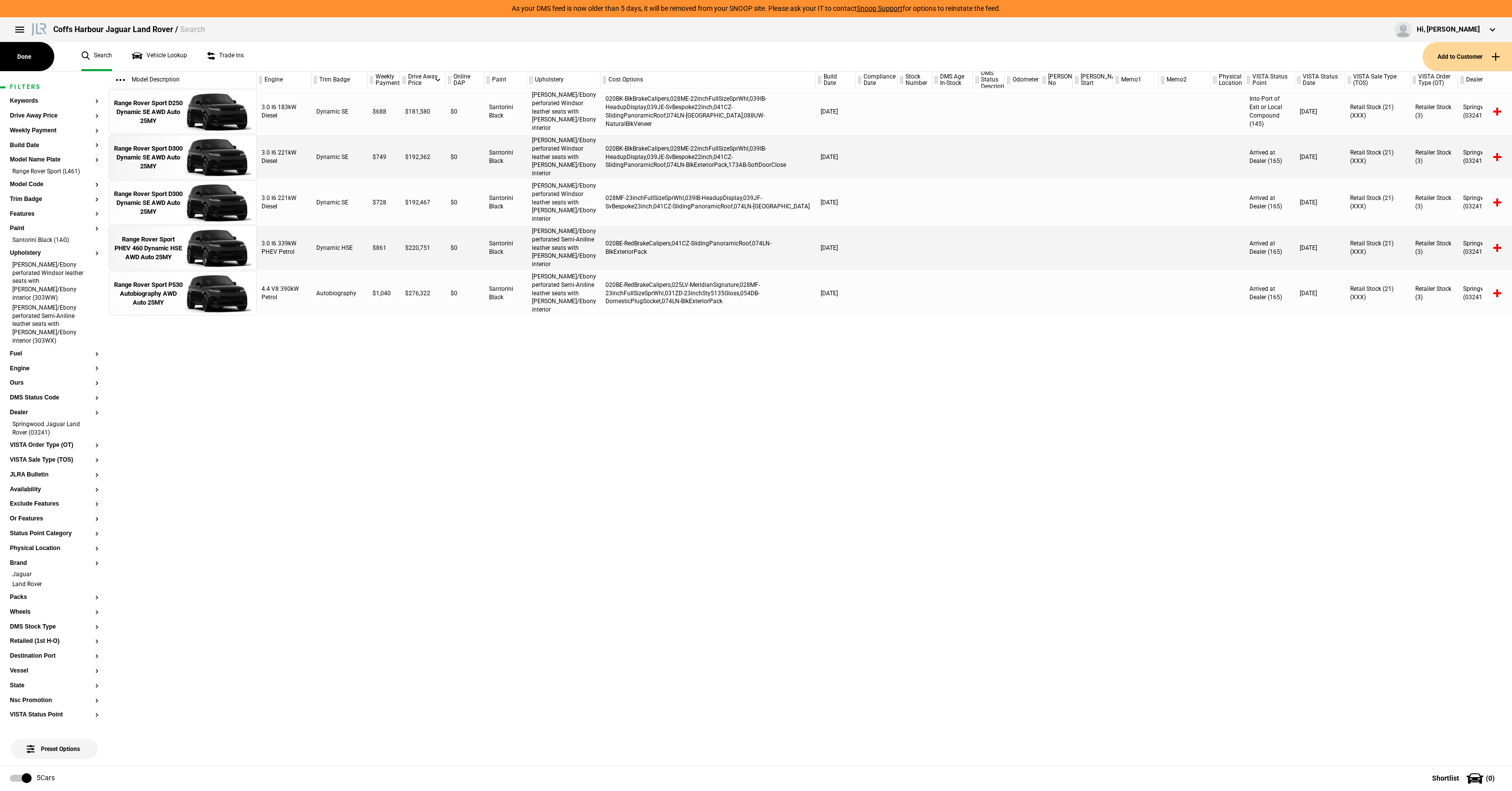
click at [446, 498] on div "3.0 I6 183kW Diesel Dynamic SE $688 $181,580 $0 Santorini Black Caraway/Ebony p…" at bounding box center [884, 426] width 1256 height 677
drag, startPoint x: 632, startPoint y: 200, endPoint x: 760, endPoint y: 194, distance: 128.1
click at [760, 194] on div "028MF-23inchFullSizeSprWhl,039IB-HeadupDisplay,039JF-SvBespoke23inch,041CZ-Slid…" at bounding box center [708, 203] width 215 height 45
drag, startPoint x: 626, startPoint y: 209, endPoint x: 683, endPoint y: 206, distance: 57.1
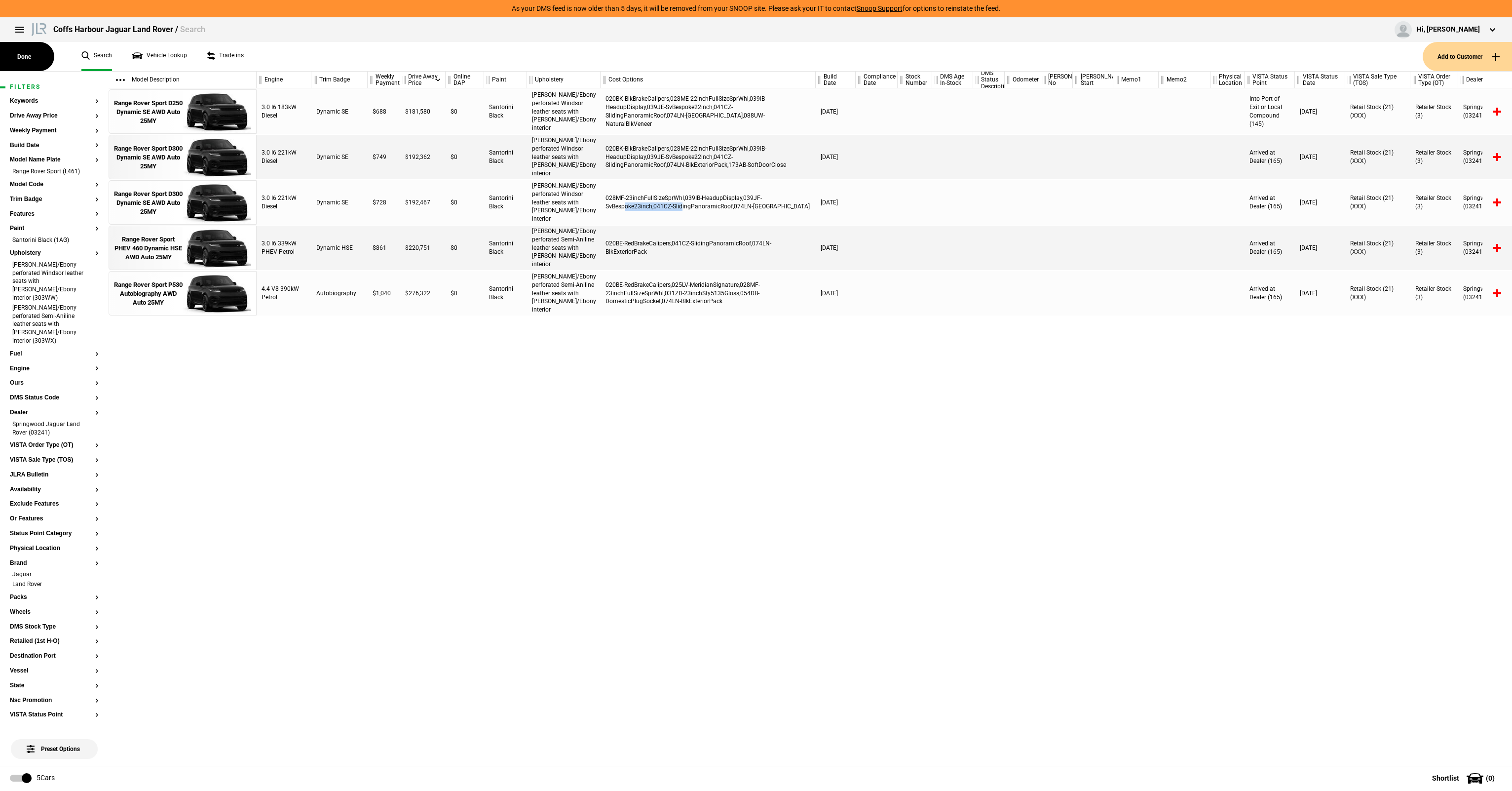
click at [683, 206] on div "028MF-23inchFullSizeSprWhl,039IB-HeadupDisplay,039JF-SvBespoke23inch,041CZ-Slid…" at bounding box center [708, 203] width 215 height 45
drag, startPoint x: 725, startPoint y: 204, endPoint x: 630, endPoint y: 204, distance: 95.0
click at [630, 204] on div "028MF-23inchFullSizeSprWhl,039IB-HeadupDisplay,039JF-SvBespoke23inch,041CZ-Slid…" at bounding box center [708, 203] width 215 height 45
click at [630, 204] on div "028MF-23inchFullSizeSprWhl,039IB-HeadupDisplay,039JF-SvBespoke23inch,041CZ-Slid…" at bounding box center [708, 203] width 215 height 45
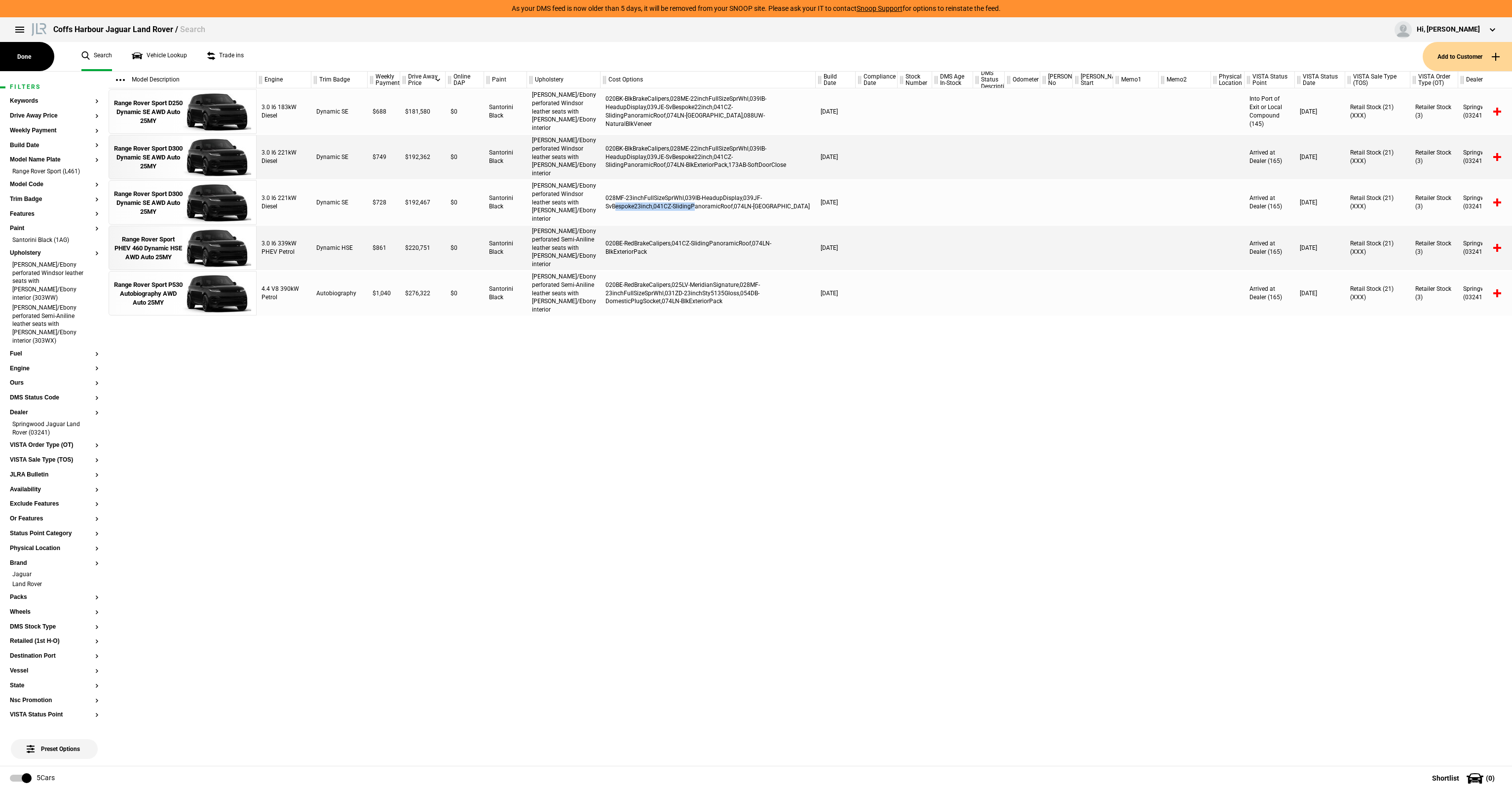
drag, startPoint x: 616, startPoint y: 206, endPoint x: 695, endPoint y: 204, distance: 79.0
click at [695, 204] on div "028MF-23inchFullSizeSprWhl,039IB-HeadupDisplay,039JF-SvBespoke23inch,041CZ-Slid…" at bounding box center [708, 203] width 215 height 45
click at [696, 204] on div "028MF-23inchFullSizeSprWhl,039IB-HeadupDisplay,039JF-SvBespoke23inch,041CZ-Slid…" at bounding box center [708, 203] width 215 height 45
drag, startPoint x: 712, startPoint y: 202, endPoint x: 649, endPoint y: 208, distance: 63.3
click at [649, 208] on div "028MF-23inchFullSizeSprWhl,039IB-HeadupDisplay,039JF-SvBespoke23inch,041CZ-Slid…" at bounding box center [708, 203] width 215 height 45
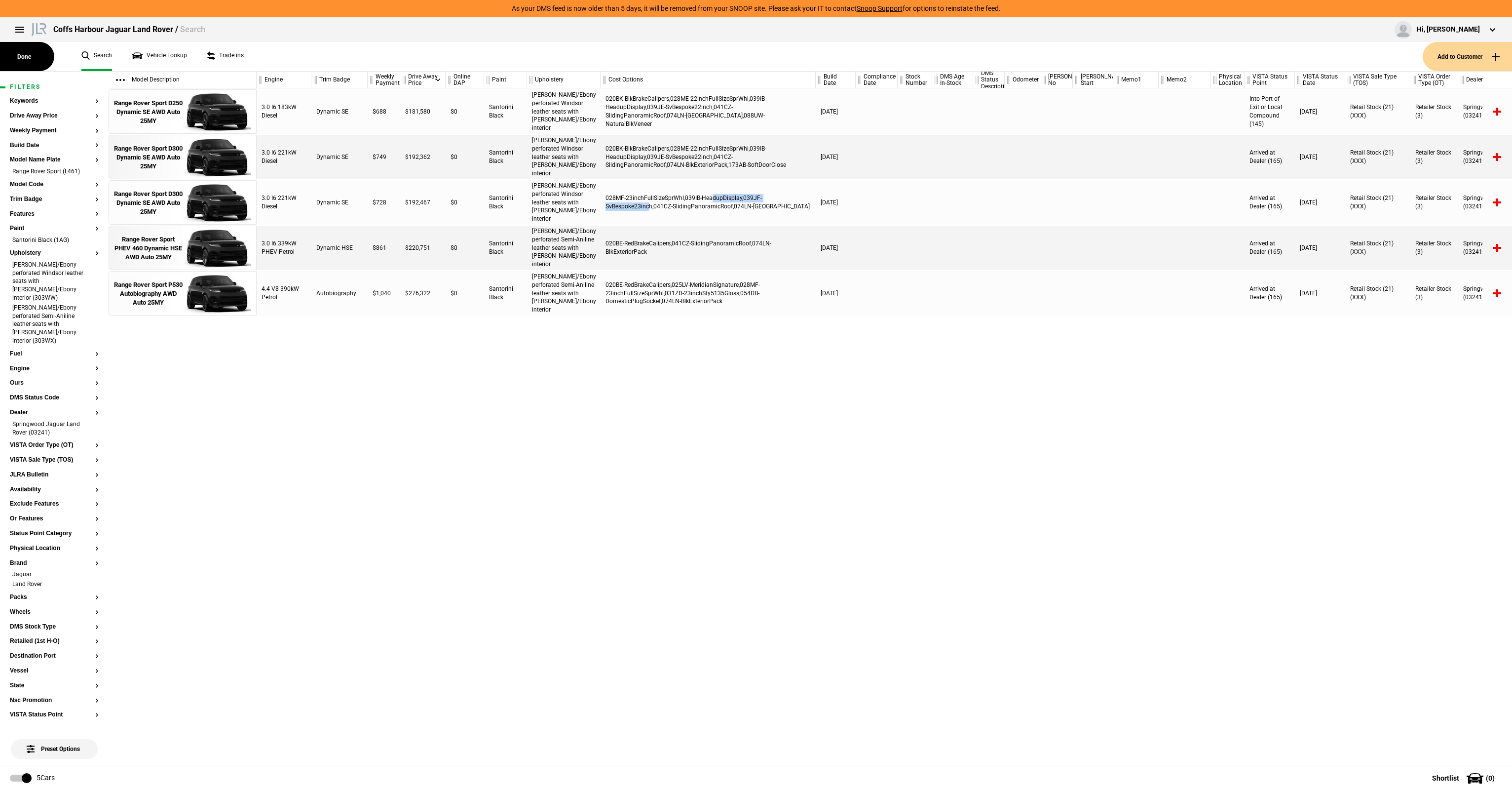
drag, startPoint x: 649, startPoint y: 208, endPoint x: 395, endPoint y: 204, distance: 254.0
click at [647, 208] on div "028MF-23inchFullSizeSprWhl,039IB-HeadupDisplay,039JF-SvBespoke23inch,041CZ-Slid…" at bounding box center [708, 203] width 215 height 45
drag, startPoint x: 676, startPoint y: 198, endPoint x: 797, endPoint y: 208, distance: 121.4
click at [797, 208] on div "028MF-23inchFullSizeSprWhl,039IB-HeadupDisplay,039JF-SvBespoke23inch,041CZ-Slid…" at bounding box center [708, 203] width 215 height 45
drag, startPoint x: 797, startPoint y: 208, endPoint x: 802, endPoint y: 208, distance: 5.0
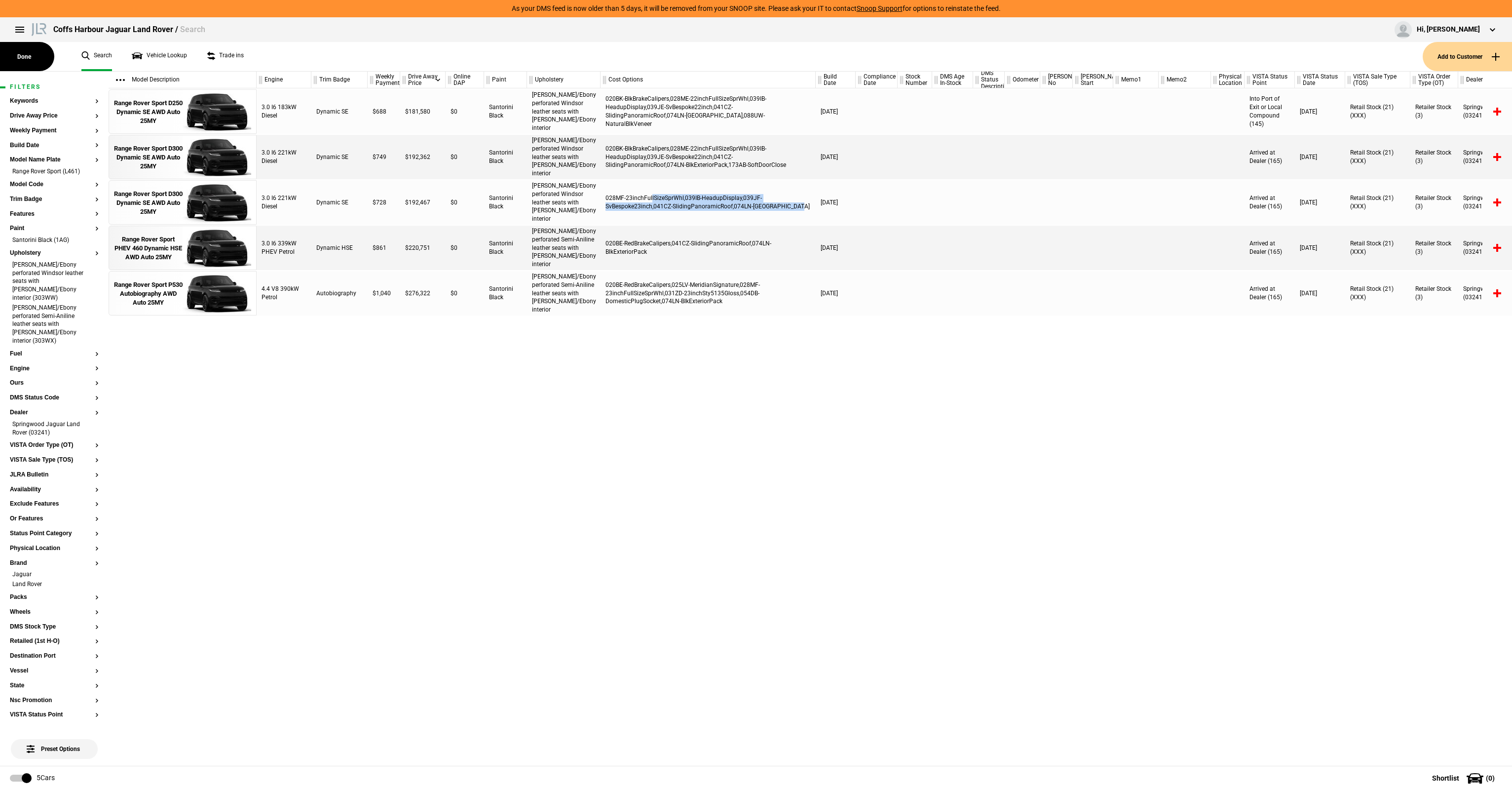
click at [802, 208] on div "028MF-23inchFullSizeSprWhl,039IB-HeadupDisplay,039JF-SvBespoke23inch,041CZ-Slid…" at bounding box center [708, 203] width 215 height 45
click at [682, 206] on div "028MF-23inchFullSizeSprWhl,039IB-HeadupDisplay,039JF-SvBespoke23inch,041CZ-Slid…" at bounding box center [708, 203] width 215 height 45
drag, startPoint x: 686, startPoint y: 206, endPoint x: 798, endPoint y: 208, distance: 112.0
click at [798, 208] on div "028MF-23inchFullSizeSprWhl,039IB-HeadupDisplay,039JF-SvBespoke23inch,041CZ-Slid…" at bounding box center [708, 203] width 215 height 45
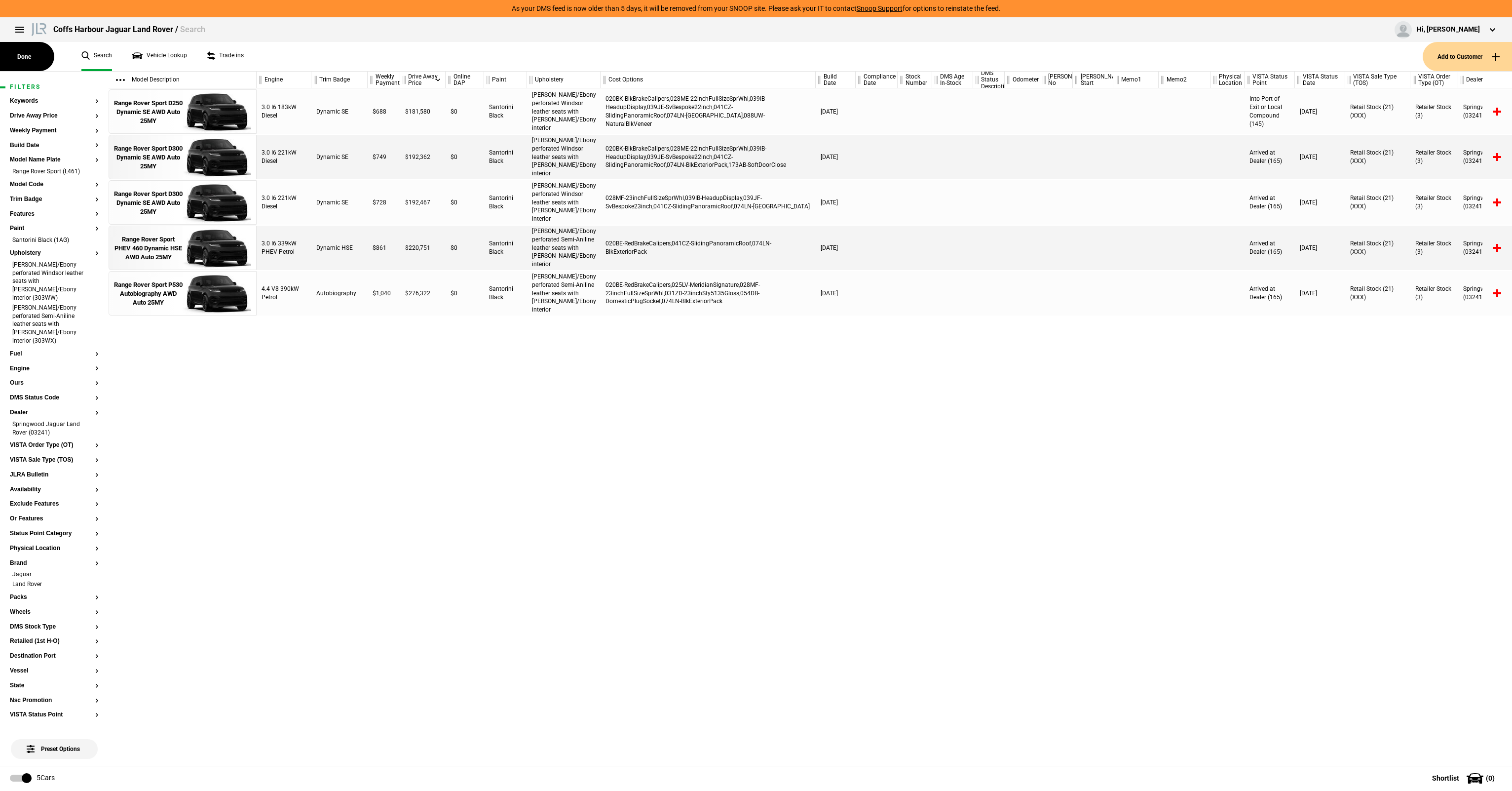
drag, startPoint x: 827, startPoint y: 522, endPoint x: 801, endPoint y: 428, distance: 97.5
click at [835, 514] on div "3.0 I6 183kW Diesel Dynamic SE $688 $181,580 $0 Santorini Black Caraway/Ebony p…" at bounding box center [884, 426] width 1256 height 677
drag, startPoint x: 750, startPoint y: 206, endPoint x: 849, endPoint y: 209, distance: 99.0
click at [849, 209] on div "3.0 I6 221kW Diesel Dynamic SE $728 $192,467 $0 Santorini Black Caraway/Ebony p…" at bounding box center [884, 203] width 1256 height 45
click at [849, 209] on div "02/04/2025" at bounding box center [836, 203] width 40 height 45
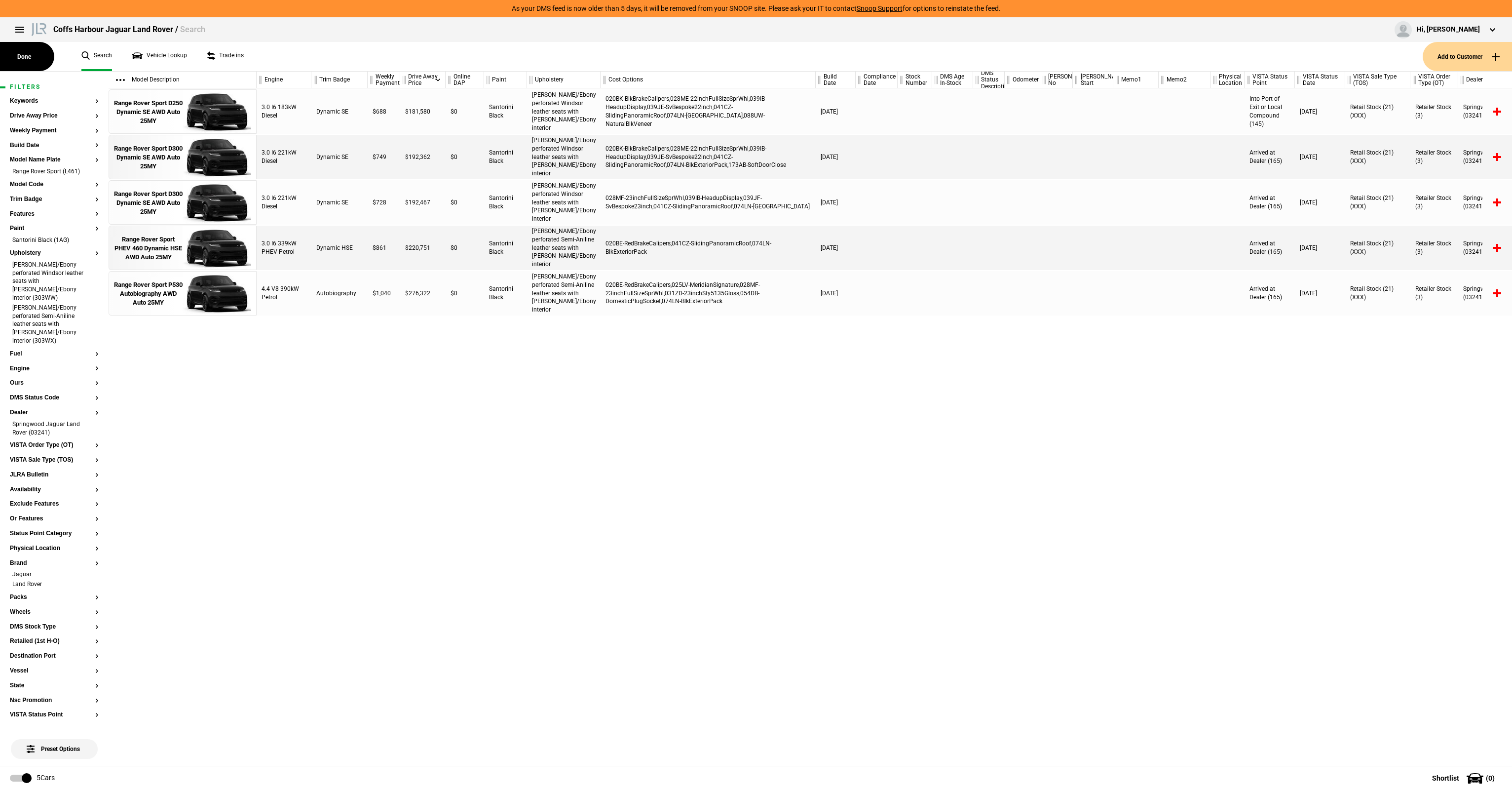
click at [852, 210] on div "3.0 I6 221kW Diesel Dynamic SE $728 $192,467 $0 Santorini Black Caraway/Ebony p…" at bounding box center [884, 203] width 1256 height 45
click at [612, 200] on div "028MF-23inchFullSizeSprWhl,039IB-HeadupDisplay,039JF-SvBespoke23inch,041CZ-Slid…" at bounding box center [708, 203] width 215 height 45
drag, startPoint x: 610, startPoint y: 199, endPoint x: 870, endPoint y: 210, distance: 260.2
click at [870, 210] on div "3.0 I6 221kW Diesel Dynamic SE $728 $192,467 $0 Santorini Black Caraway/Ebony p…" at bounding box center [884, 203] width 1256 height 45
click at [870, 210] on div at bounding box center [876, 203] width 42 height 45
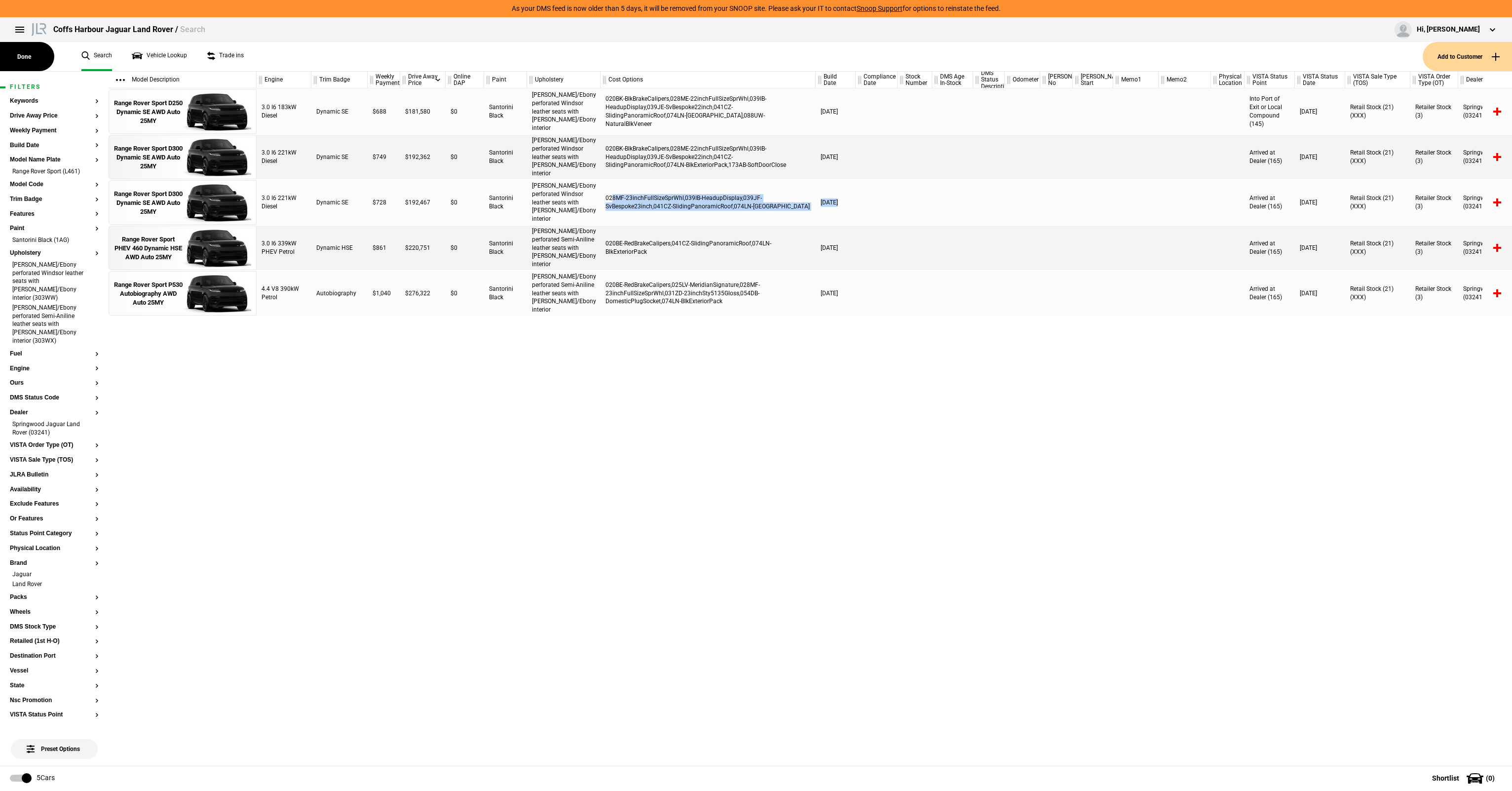
click at [643, 206] on div "028MF-23inchFullSizeSprWhl,039IB-HeadupDisplay,039JF-SvBespoke23inch,041CZ-Slid…" at bounding box center [708, 203] width 215 height 45
drag, startPoint x: 643, startPoint y: 206, endPoint x: 833, endPoint y: 214, distance: 190.2
click at [833, 214] on div "3.0 I6 221kW Diesel Dynamic SE $728 $192,467 $0 Santorini Black Caraway/Ebony p…" at bounding box center [884, 203] width 1256 height 45
drag, startPoint x: 833, startPoint y: 214, endPoint x: 854, endPoint y: 209, distance: 21.6
click at [838, 213] on div "02/04/2025" at bounding box center [836, 203] width 40 height 45
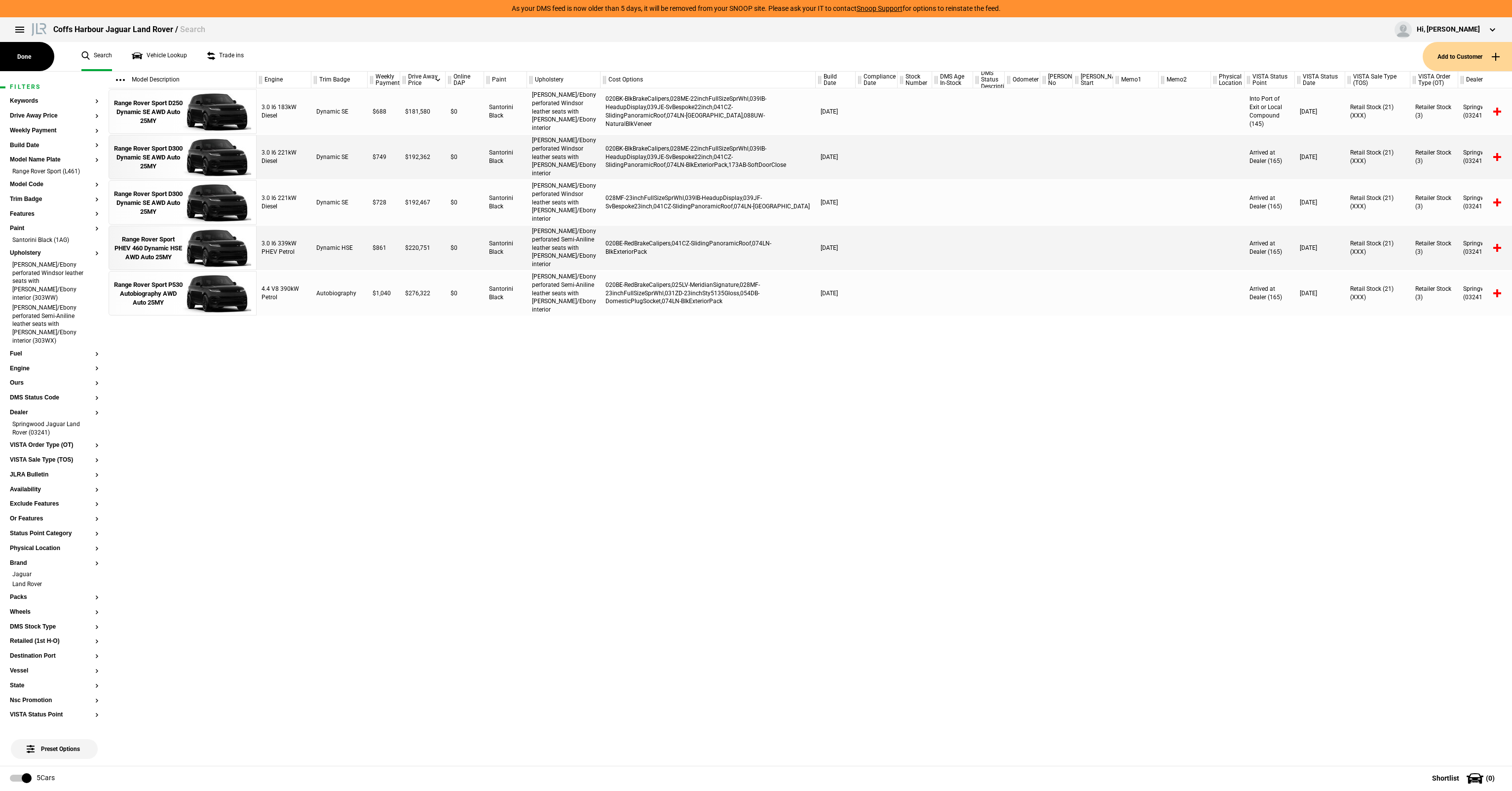
click at [705, 208] on div "3.0 I6 221kW Diesel Dynamic SE $728 $192,467 $0 Santorini Black Caraway/Ebony p…" at bounding box center [884, 203] width 1256 height 45
drag, startPoint x: 705, startPoint y: 208, endPoint x: 680, endPoint y: 208, distance: 25.0
click at [707, 209] on div "028MF-23inchFullSizeSprWhl,039IB-HeadupDisplay,039JF-SvBespoke23inch,041CZ-Slid…" at bounding box center [708, 203] width 215 height 45
drag, startPoint x: 773, startPoint y: 209, endPoint x: 1052, endPoint y: 221, distance: 279.3
click at [1052, 221] on div "3.0 I6 221kW Diesel Dynamic SE $728 $192,467 $0 Santorini Black Caraway/Ebony p…" at bounding box center [884, 203] width 1256 height 45
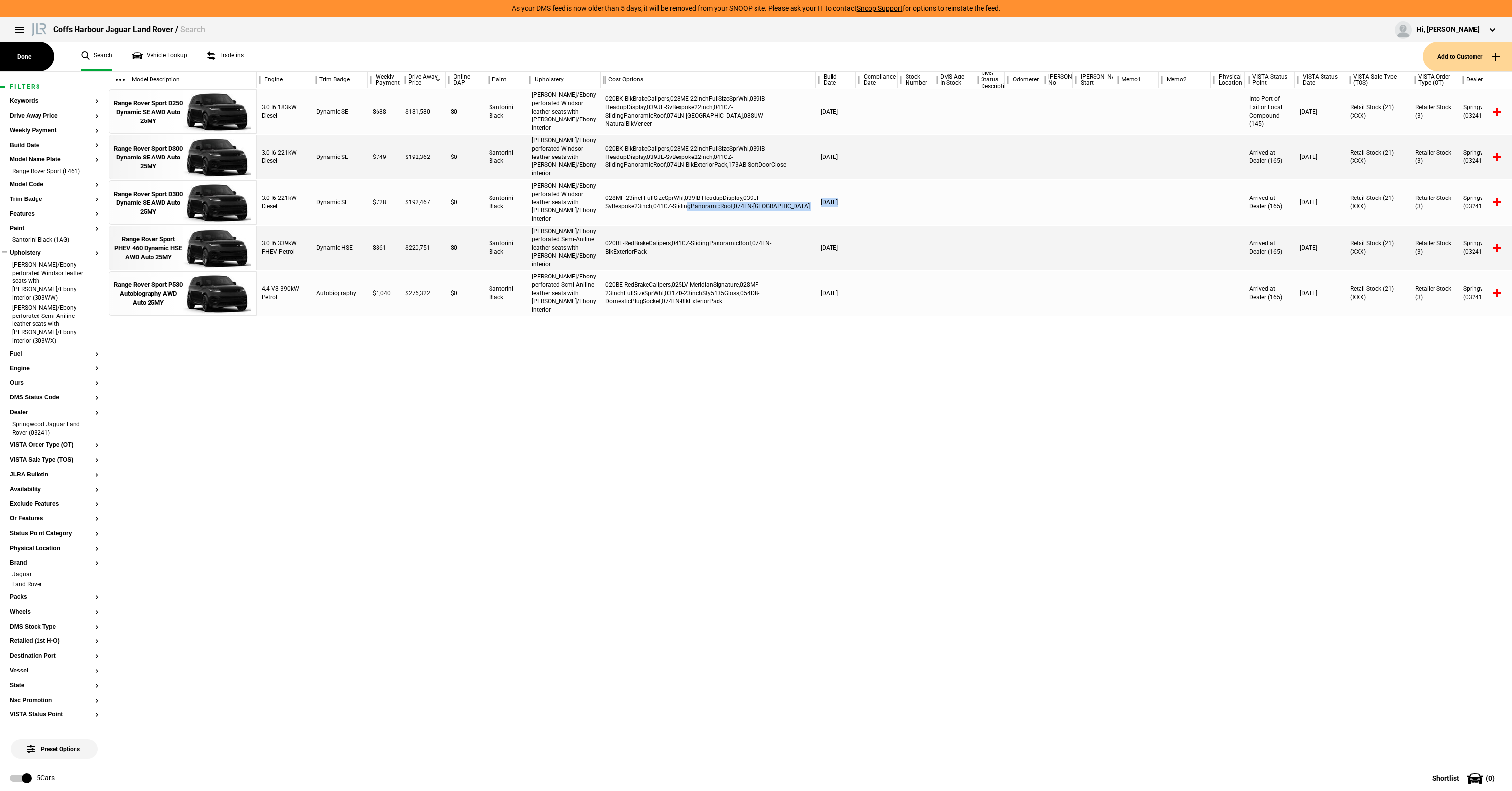
click at [26, 252] on button "Upholstery" at bounding box center [54, 253] width 89 height 7
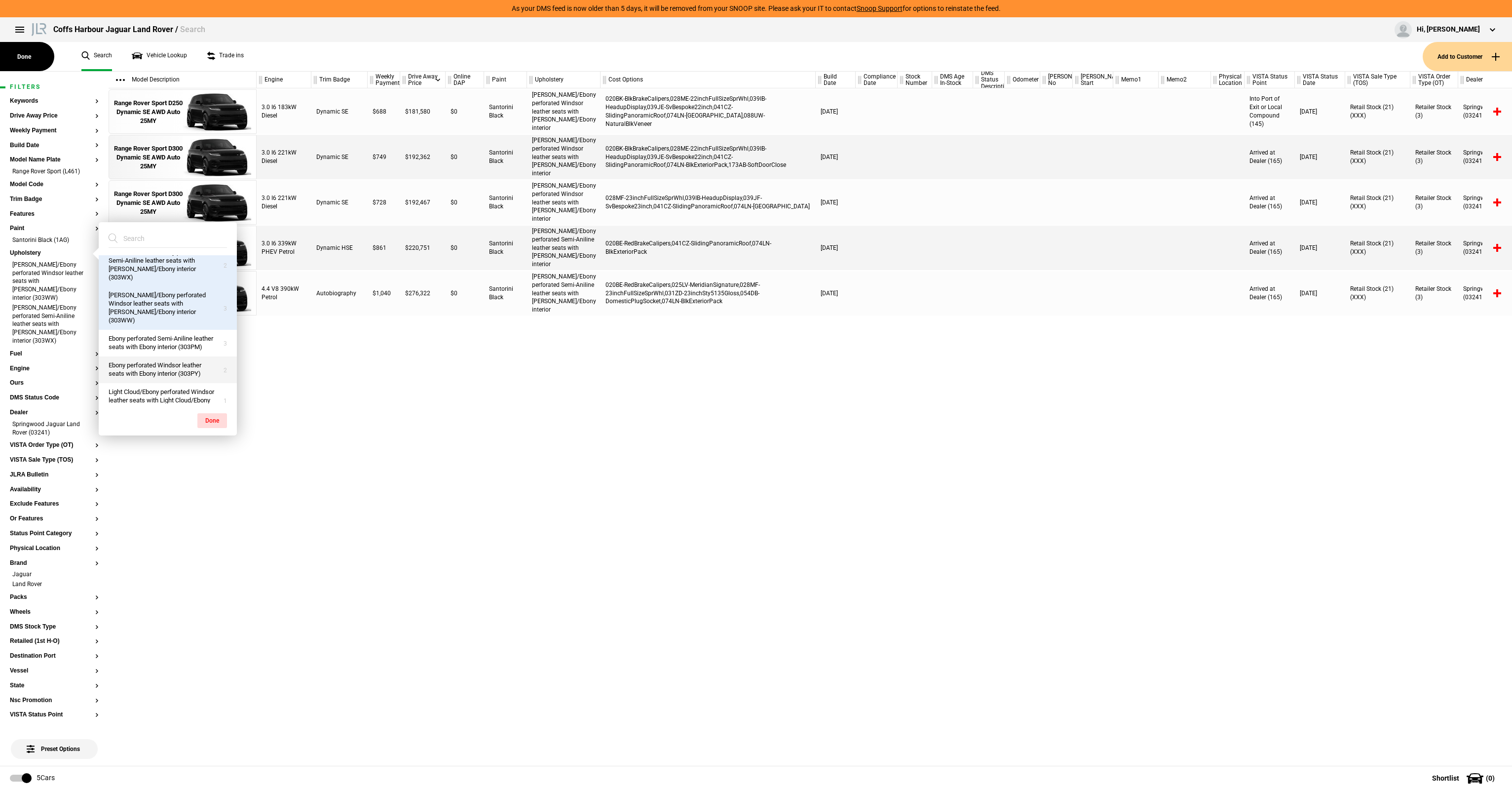
scroll to position [18, 0]
click at [150, 381] on button "Light Cloud/Ebony perforated Windsor leather seats with Light Cloud/Ebony inter…" at bounding box center [167, 395] width 138 height 35
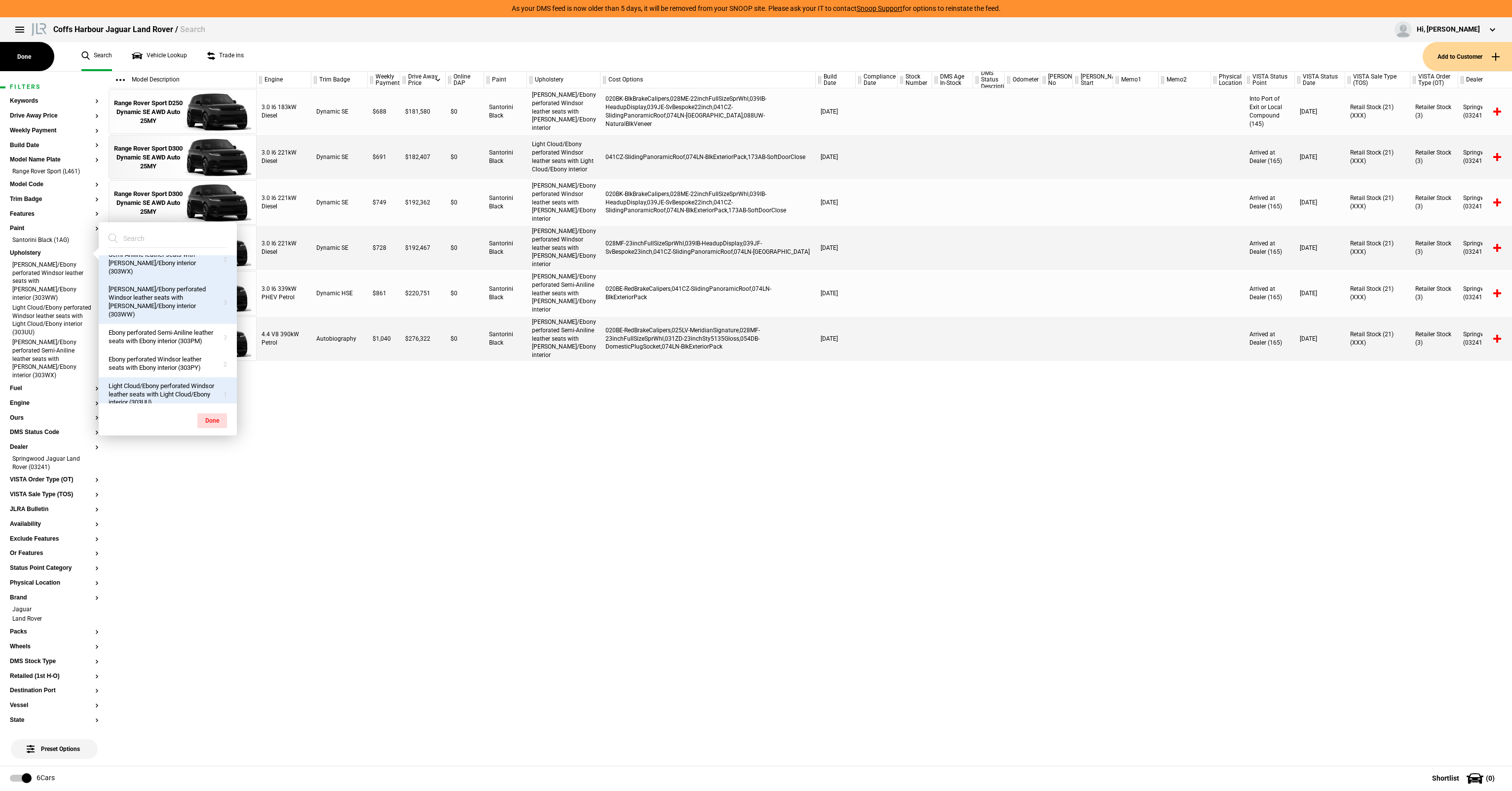
click at [206, 421] on button "Done" at bounding box center [212, 420] width 29 height 15
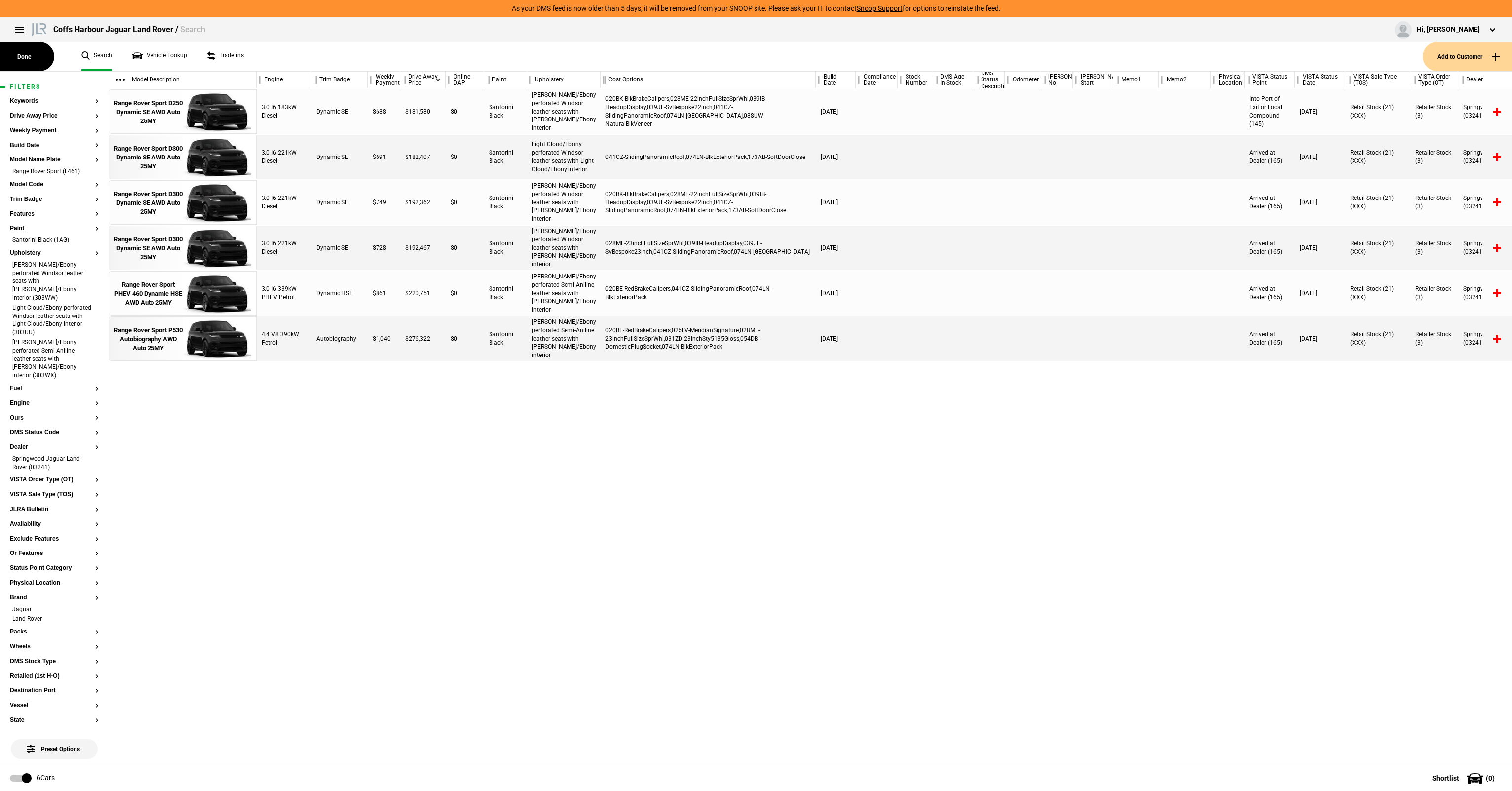
click at [349, 467] on div "3.0 I6 183kW Diesel Dynamic SE $688 $181,580 $0 Santorini Black Caraway/Ebony p…" at bounding box center [884, 426] width 1256 height 677
drag, startPoint x: 614, startPoint y: 162, endPoint x: 720, endPoint y: 157, distance: 106.1
click at [720, 157] on div "041CZ-SlidingPanoramicRoof,074LN-BlkExteriorPack,173AB-SoftDoorClose" at bounding box center [708, 157] width 215 height 45
drag, startPoint x: 779, startPoint y: 165, endPoint x: 717, endPoint y: 161, distance: 62.1
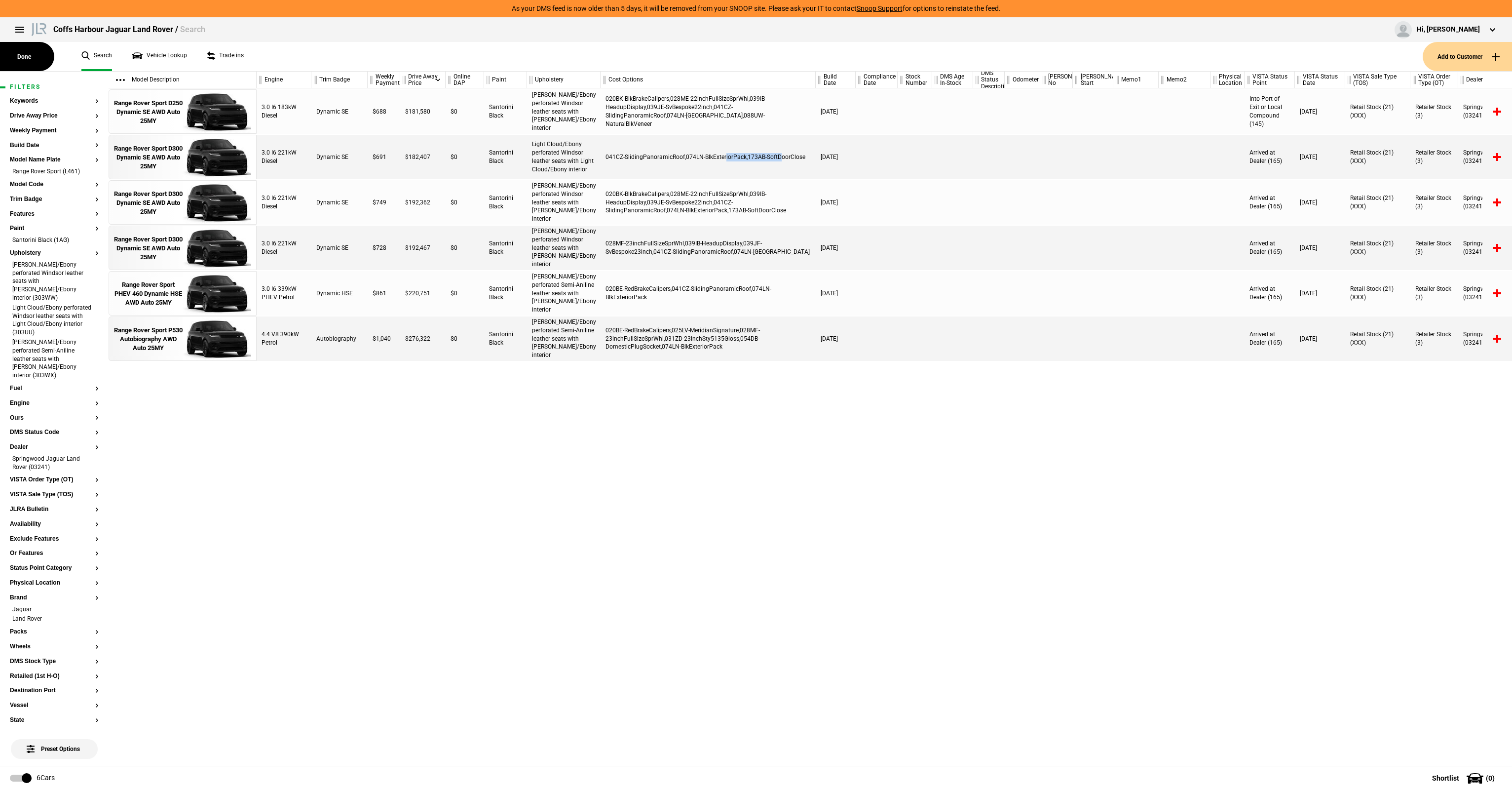
click at [717, 161] on div "041CZ-SlidingPanoramicRoof,074LN-BlkExteriorPack,173AB-SoftDoorClose" at bounding box center [708, 157] width 215 height 45
drag, startPoint x: 717, startPoint y: 161, endPoint x: 670, endPoint y: 163, distance: 47.0
click at [717, 161] on div "041CZ-SlidingPanoramicRoof,074LN-BlkExteriorPack,173AB-SoftDoorClose" at bounding box center [708, 157] width 215 height 45
drag, startPoint x: 660, startPoint y: 163, endPoint x: 741, endPoint y: 162, distance: 81.0
click at [741, 162] on div "041CZ-SlidingPanoramicRoof,074LN-BlkExteriorPack,173AB-SoftDoorClose" at bounding box center [708, 157] width 215 height 45
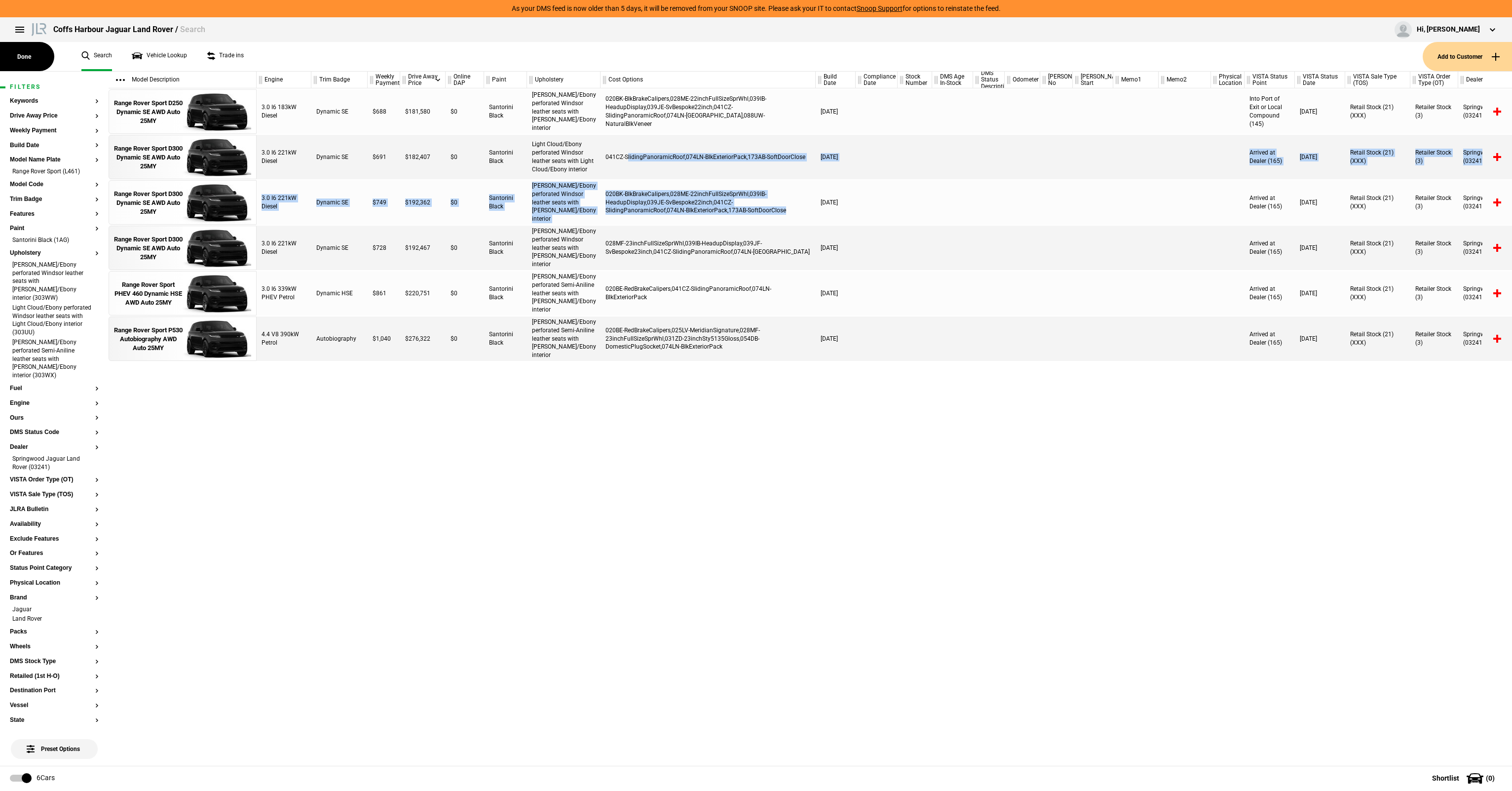
drag, startPoint x: 628, startPoint y: 179, endPoint x: 738, endPoint y: 213, distance: 115.1
click at [738, 213] on div "3.0 I6 183kW Diesel Dynamic SE $688 $181,580 $0 Santorini Black Caraway/Ebony p…" at bounding box center [884, 426] width 1256 height 677
click at [738, 213] on div "020BK-BlkBrakeCalipers,028ME-22inchFullSizeSprWhl,039IB-HeadupDisplay,039JE-SvB…" at bounding box center [708, 203] width 215 height 45
click at [621, 189] on div "020BK-BlkBrakeCalipers,028ME-22inchFullSizeSprWhl,039IB-HeadupDisplay,039JE-SvB…" at bounding box center [708, 203] width 215 height 45
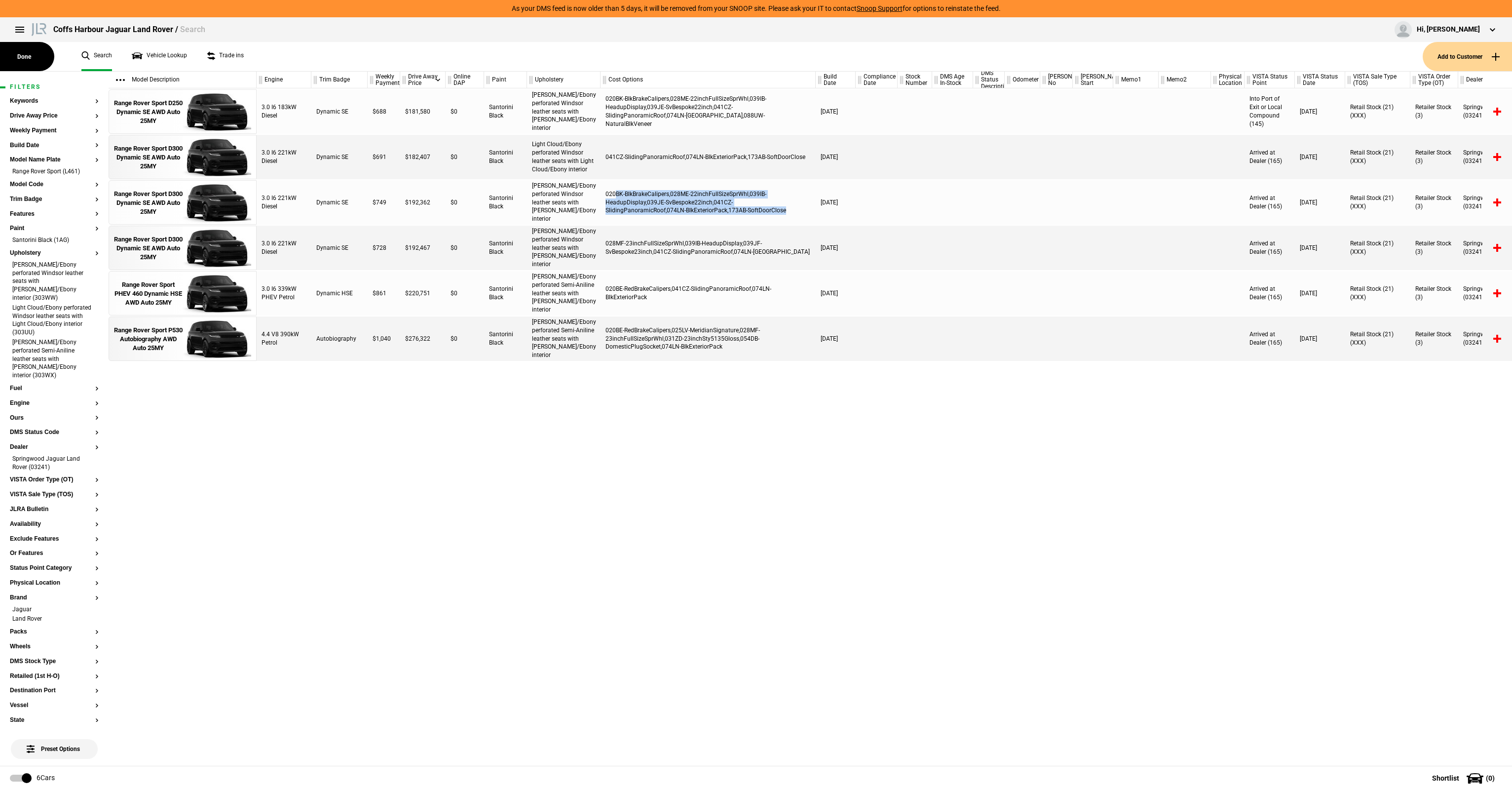
drag, startPoint x: 614, startPoint y: 197, endPoint x: 771, endPoint y: 218, distance: 158.4
click at [771, 218] on div "020BK-BlkBrakeCalipers,028ME-22inchFullSizeSprWhl,039IB-HeadupDisplay,039JE-SvB…" at bounding box center [708, 203] width 215 height 45
